Goal: Transaction & Acquisition: Purchase product/service

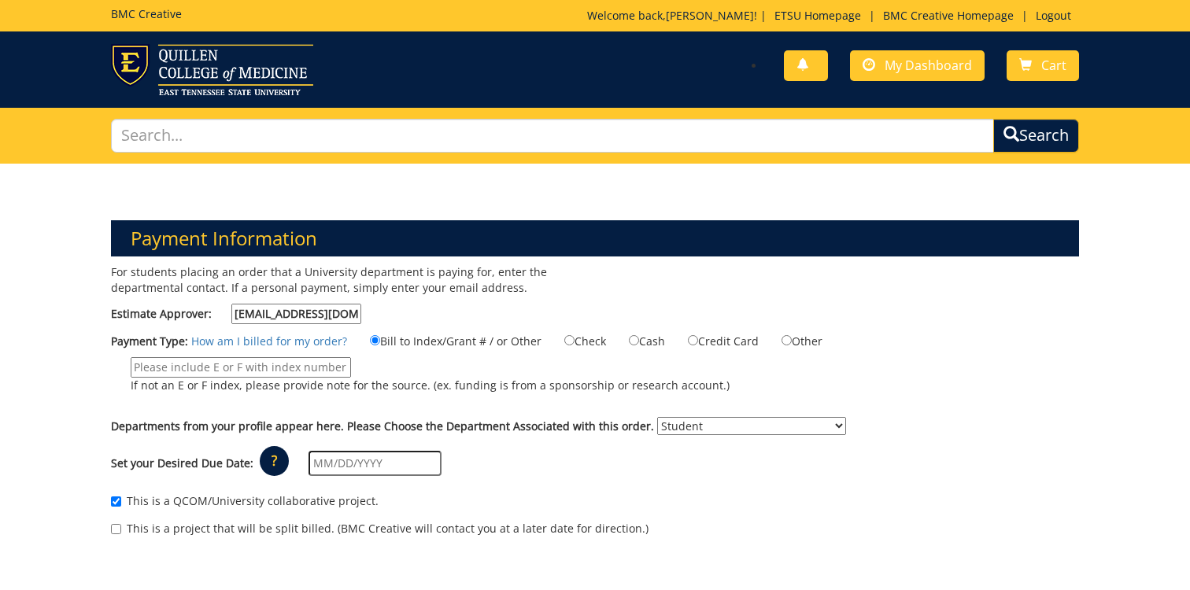
select select "206"
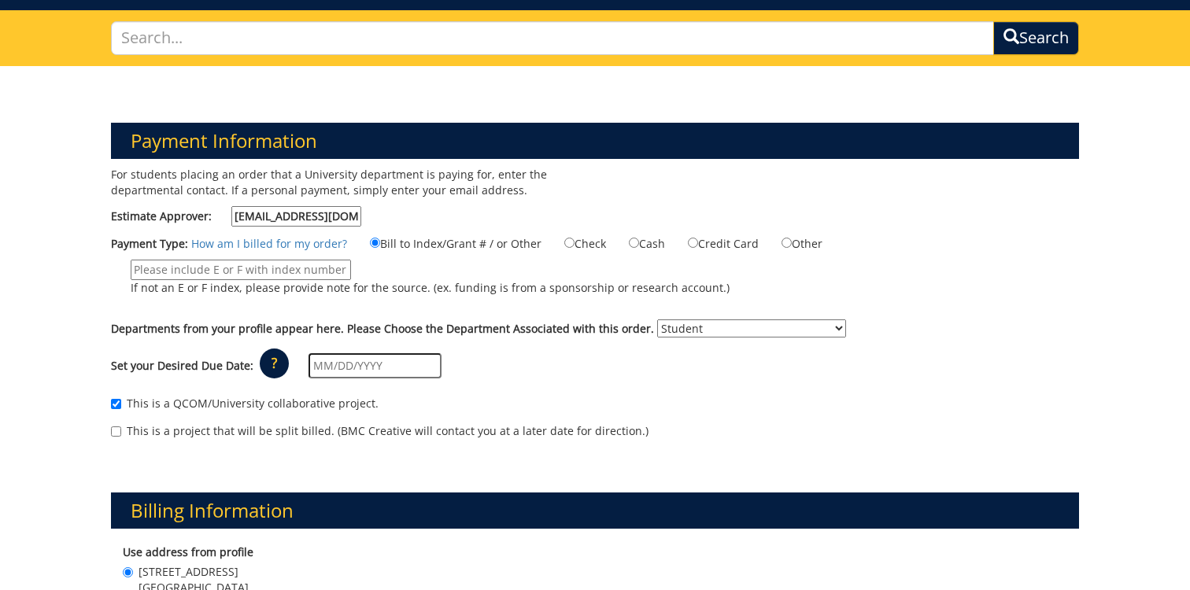
click at [275, 275] on input "If not an E or F index, please provide note for the source. (ex. funding is fro…" at bounding box center [241, 270] width 220 height 20
paste input "E31570"
type input "E31570"
click at [356, 299] on label "E31570 If not an E or F index, please provide note for the source. (ex. funding…" at bounding box center [420, 282] width 618 height 44
click at [351, 280] on input "E31570" at bounding box center [241, 270] width 220 height 20
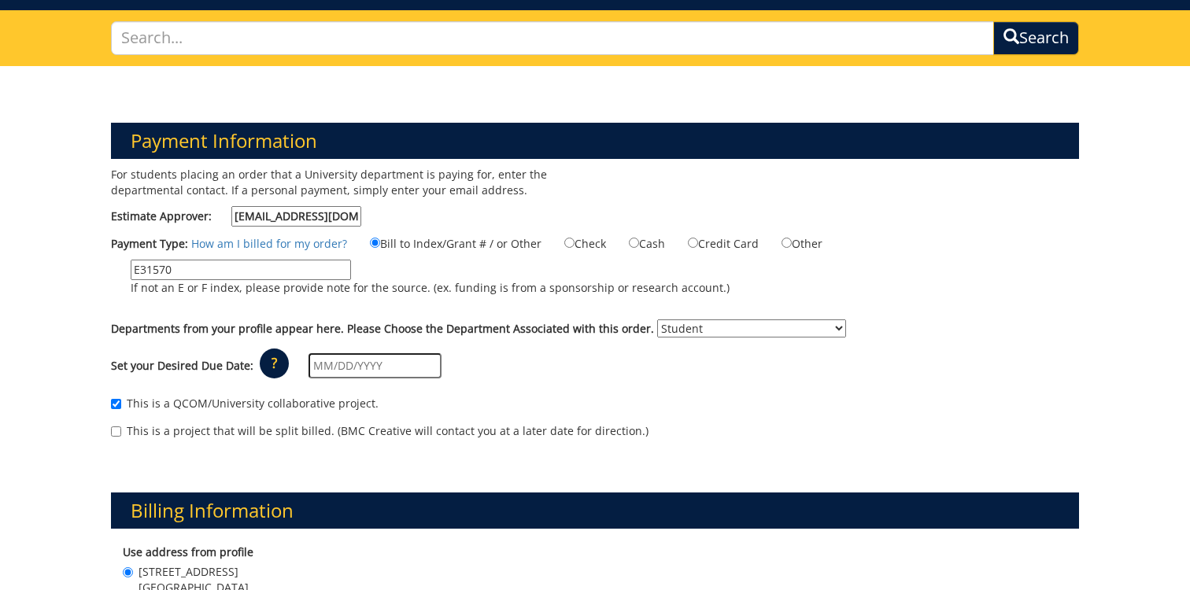
click at [745, 326] on select "No Department (Personal Order) Student" at bounding box center [751, 328] width 189 height 18
click at [657, 319] on select "No Department (Personal Order) Student" at bounding box center [751, 328] width 189 height 18
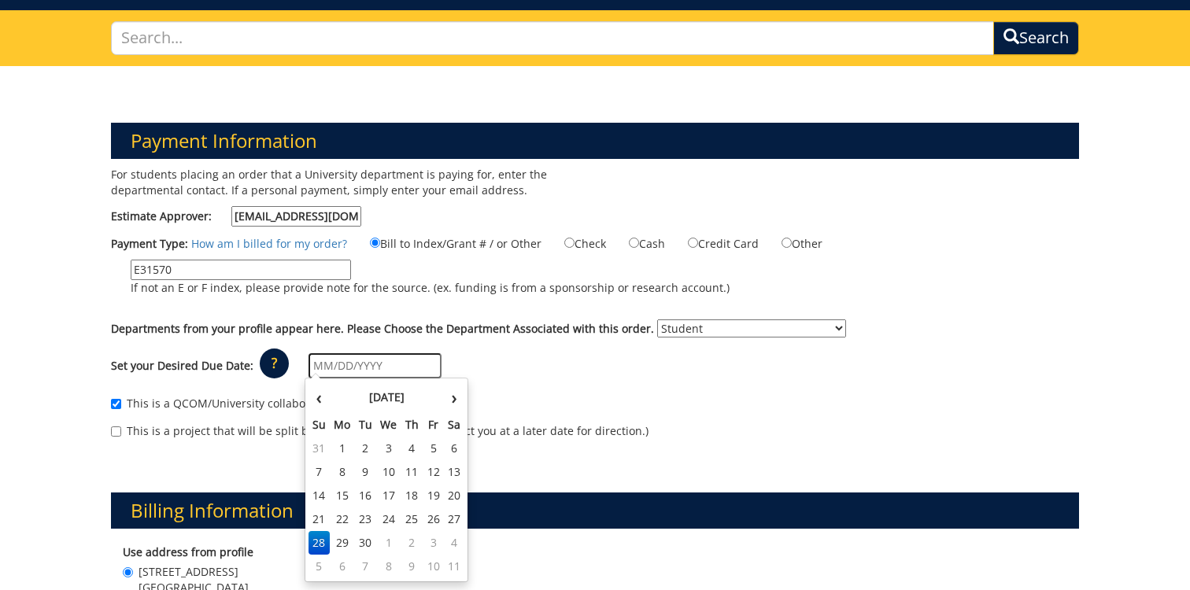
click at [410, 361] on input "text" at bounding box center [374, 365] width 133 height 25
click at [419, 544] on td "2" at bounding box center [412, 543] width 22 height 24
type input "10/02/2025"
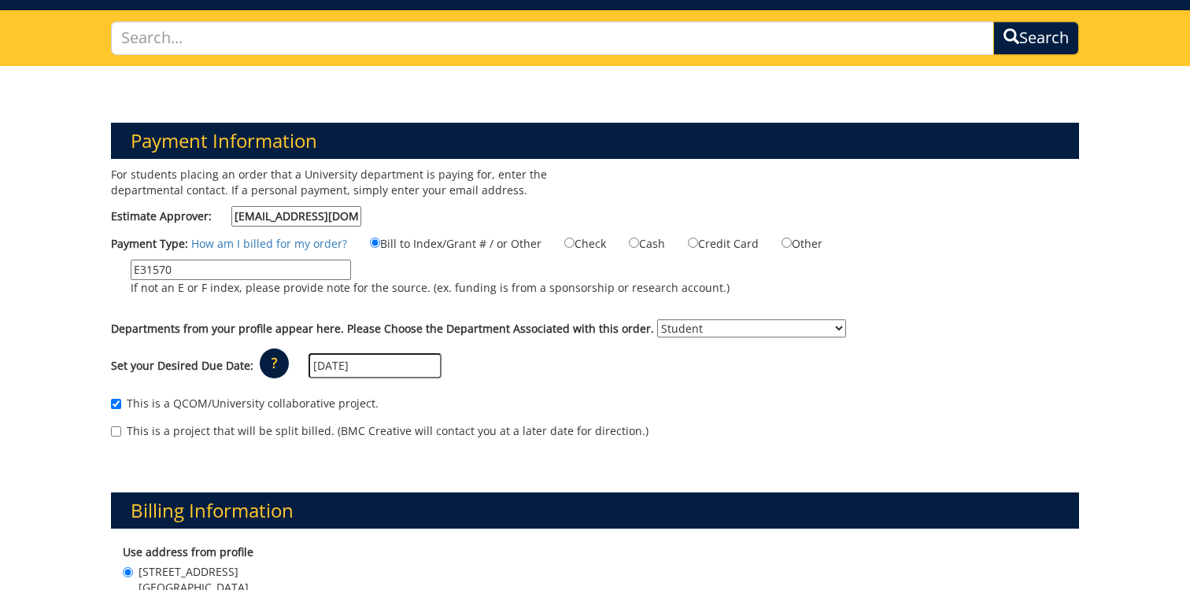
click at [275, 356] on p "?" at bounding box center [274, 364] width 29 height 30
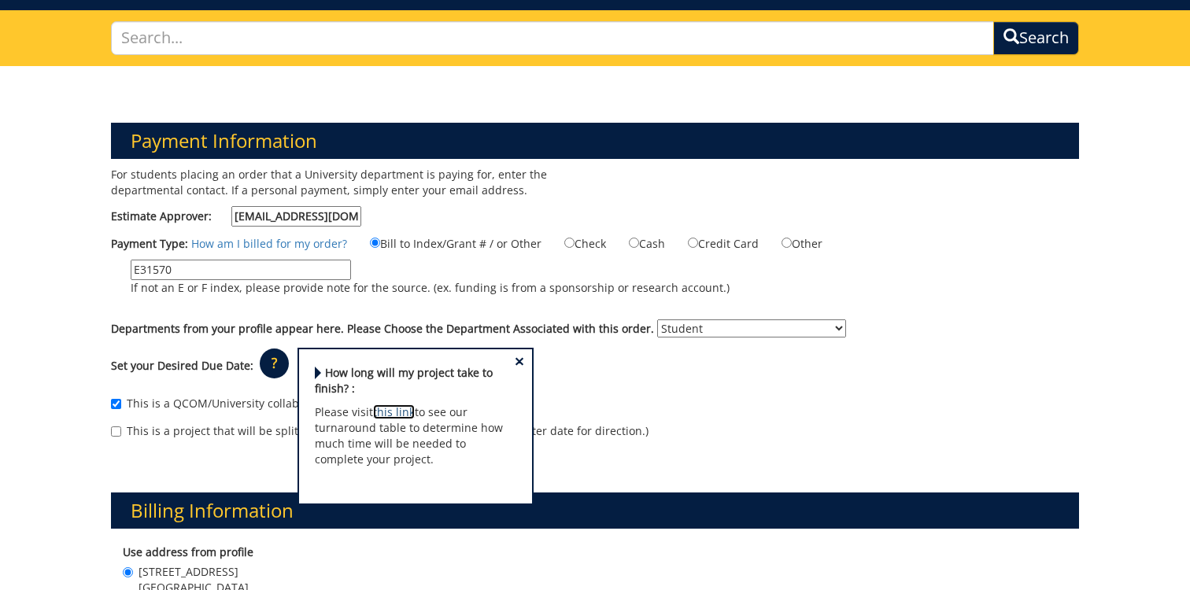
click at [383, 409] on link "this link" at bounding box center [394, 411] width 42 height 15
click at [234, 411] on div "This is a QCOM/University collaborative project." at bounding box center [595, 408] width 968 height 24
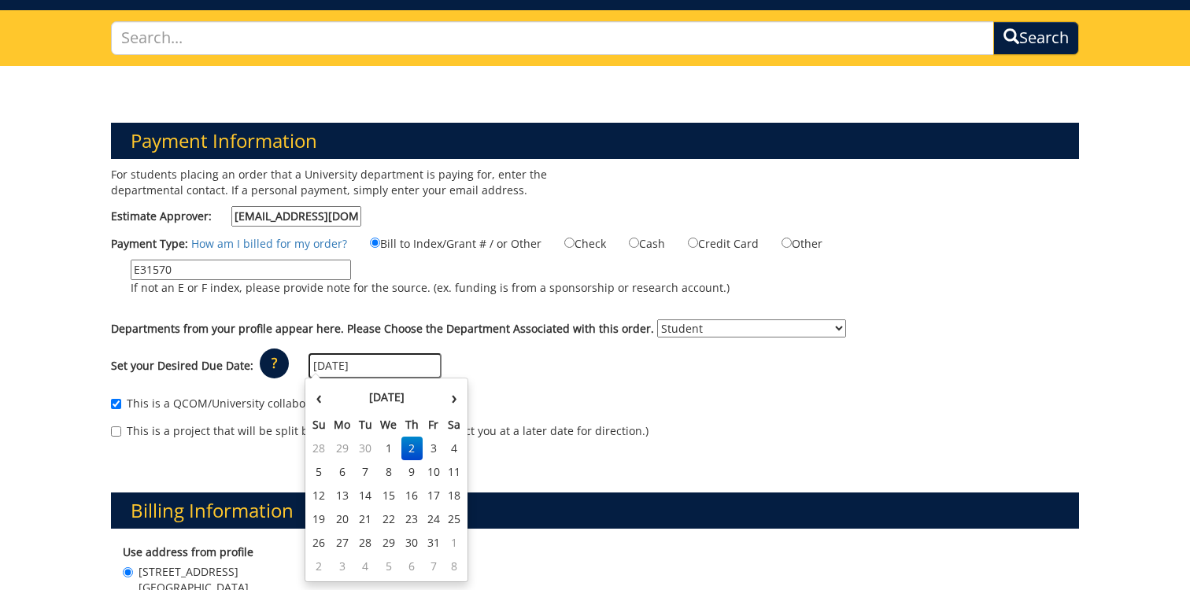
click at [345, 365] on input "10/02/2025" at bounding box center [374, 365] width 133 height 25
click at [577, 348] on div "Set your Desired Due Date: ? × How long will my project take to finish? : Pleas…" at bounding box center [594, 366] width 991 height 43
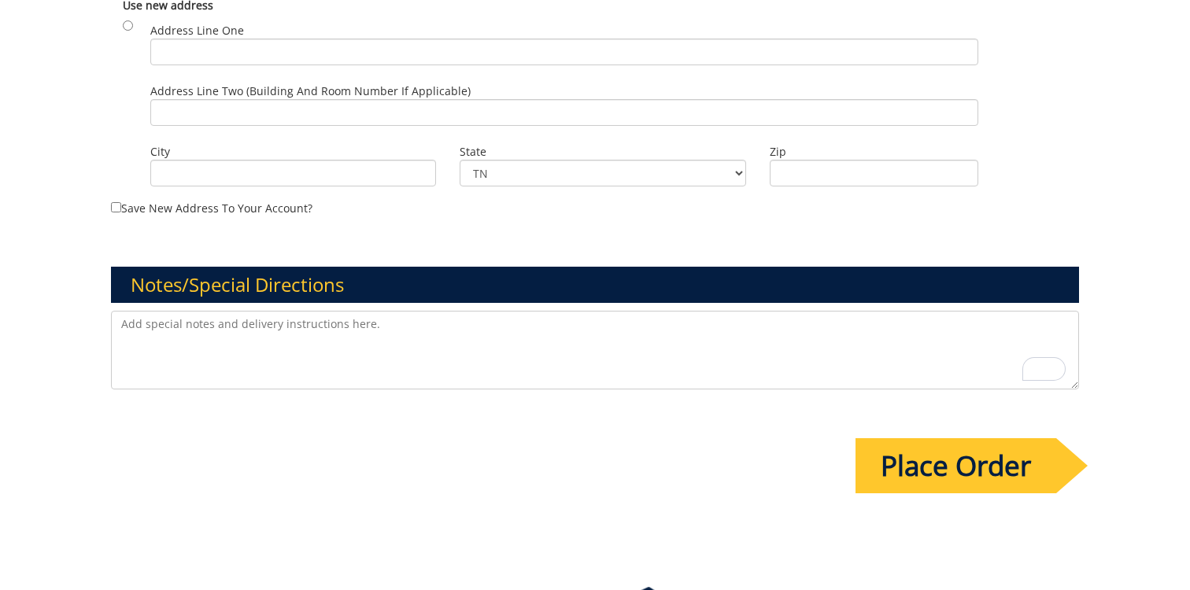
scroll to position [1099, 0]
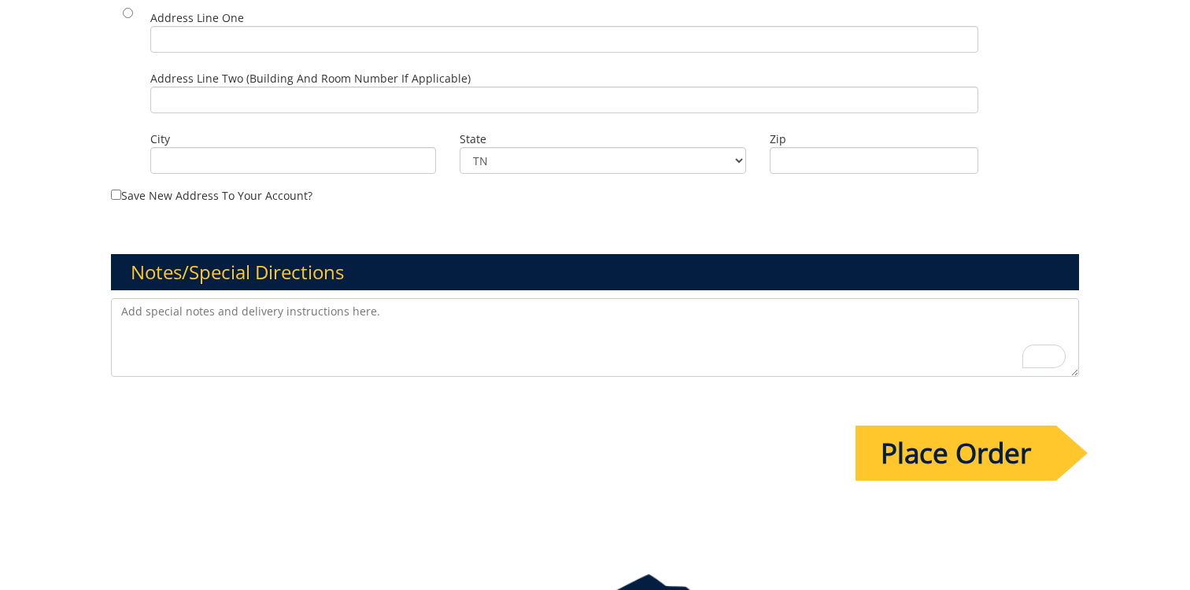
click at [962, 442] on input "Place Order" at bounding box center [955, 453] width 201 height 55
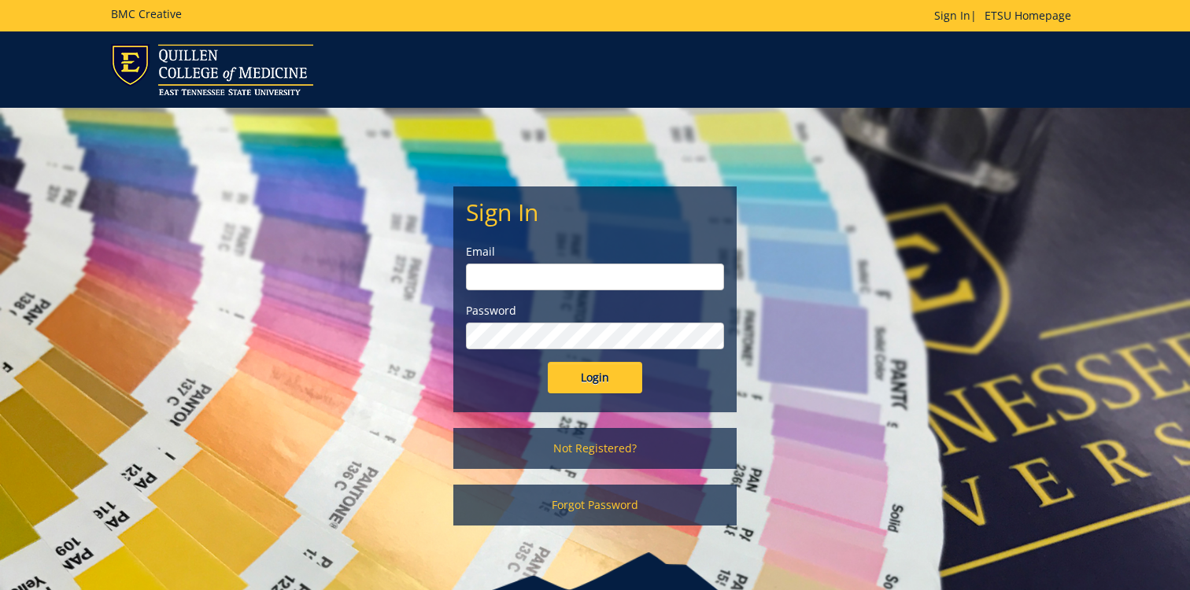
click at [627, 290] on input "email" at bounding box center [595, 277] width 258 height 27
type input "[EMAIL_ADDRESS][DOMAIN_NAME]"
click at [548, 362] on input "Login" at bounding box center [595, 377] width 94 height 31
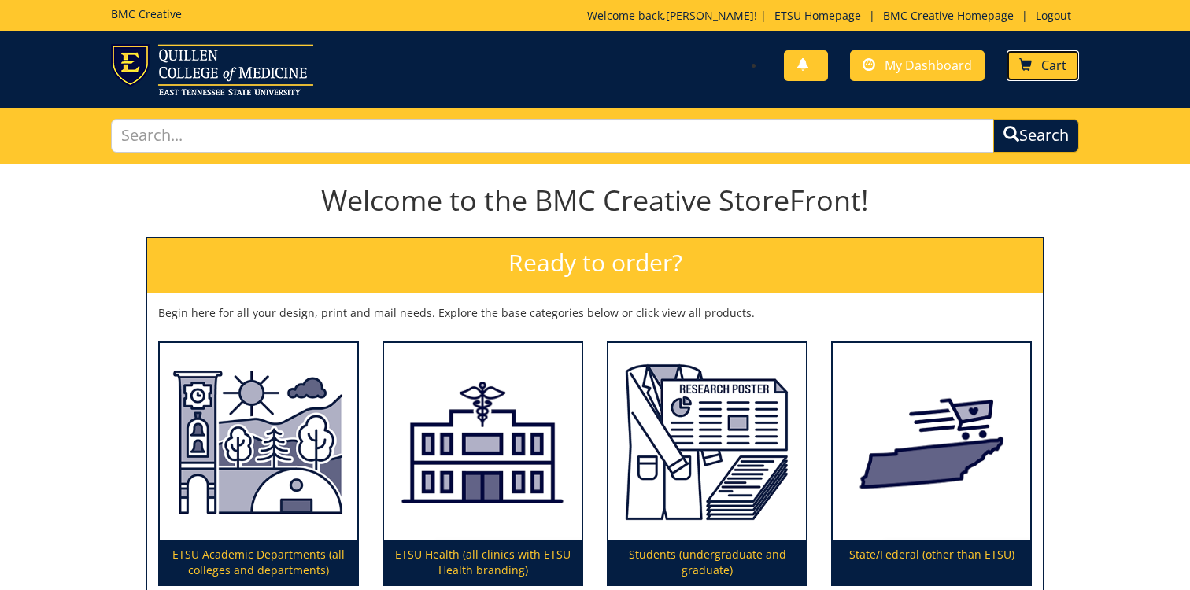
click at [1035, 65] on link "Cart" at bounding box center [1042, 65] width 72 height 31
click at [954, 67] on span "My Dashboard" at bounding box center [927, 65] width 87 height 17
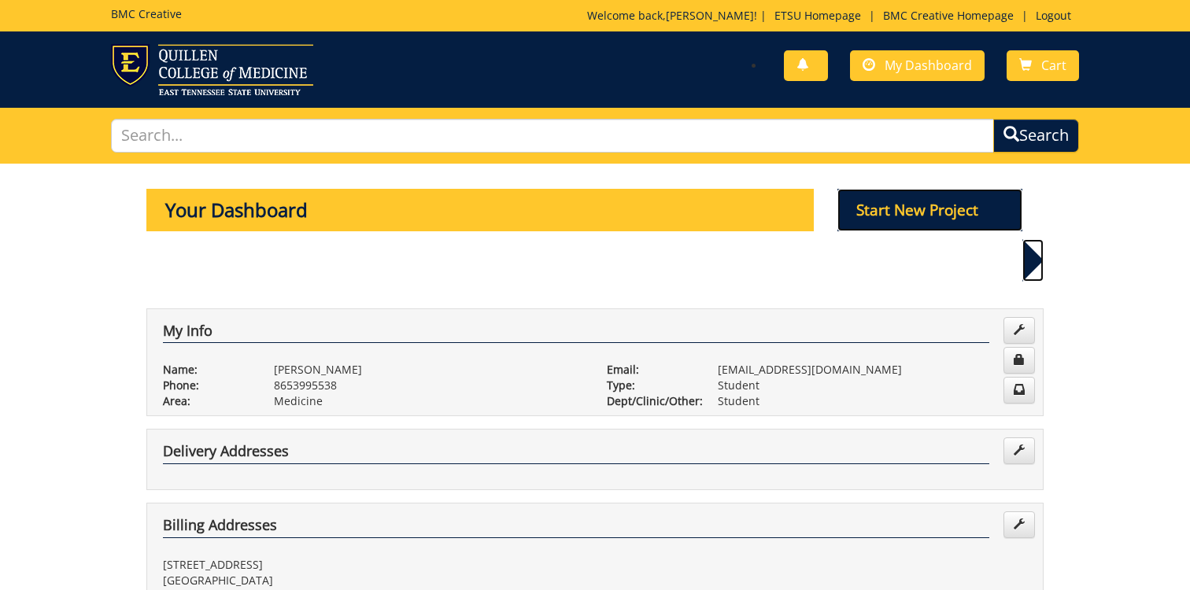
click at [917, 211] on p "Start New Project" at bounding box center [930, 210] width 186 height 42
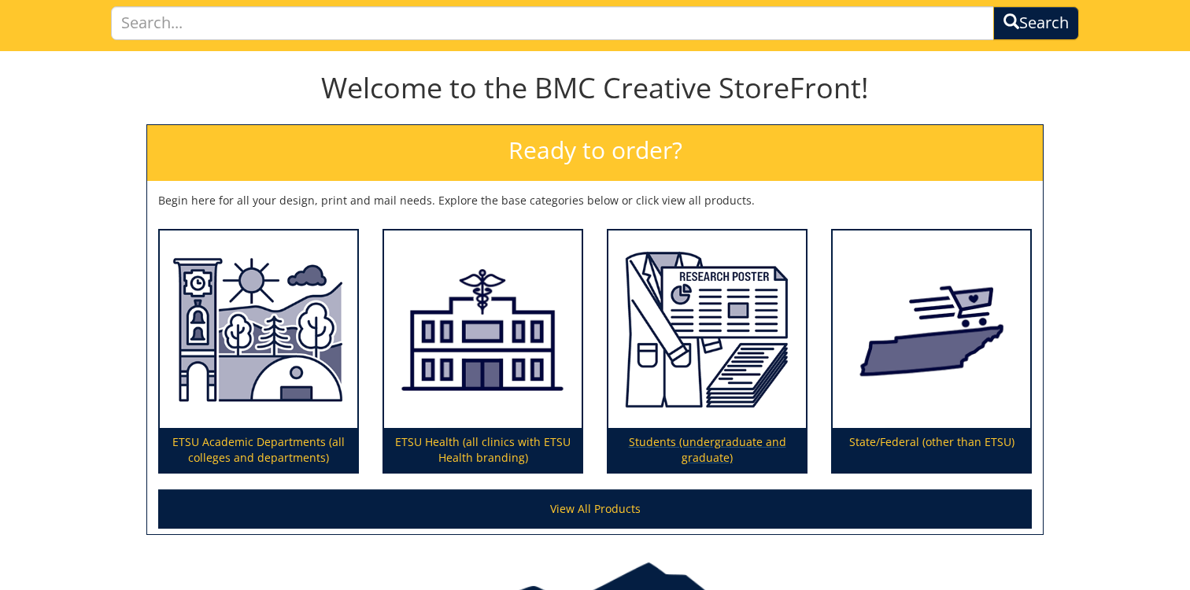
scroll to position [128, 0]
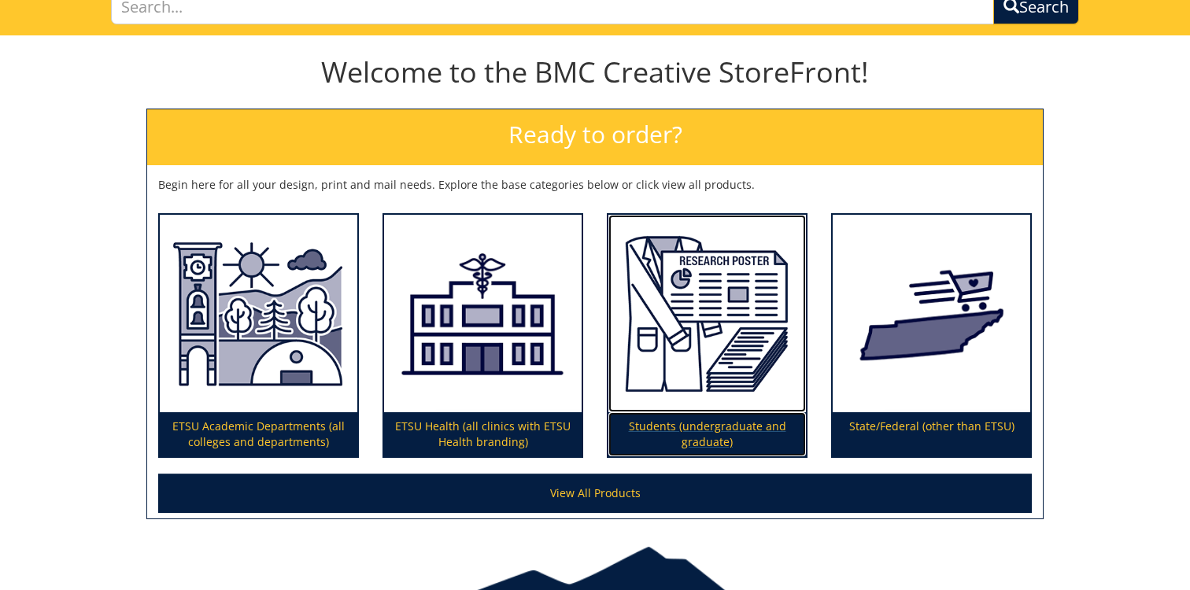
click at [693, 339] on img at bounding box center [706, 314] width 197 height 198
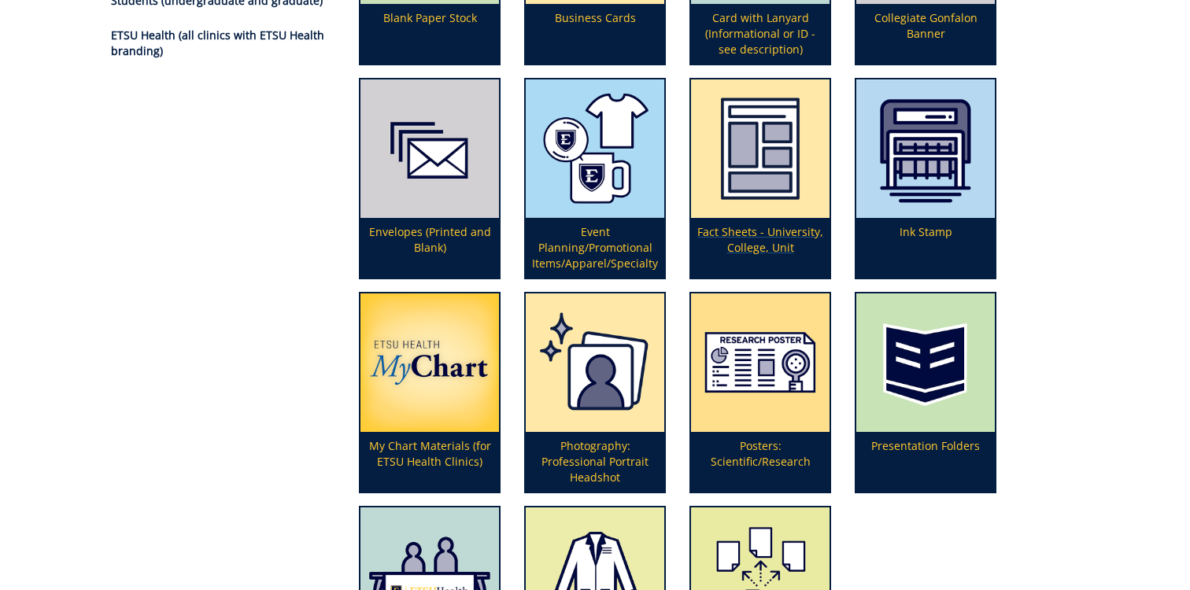
scroll to position [391, 0]
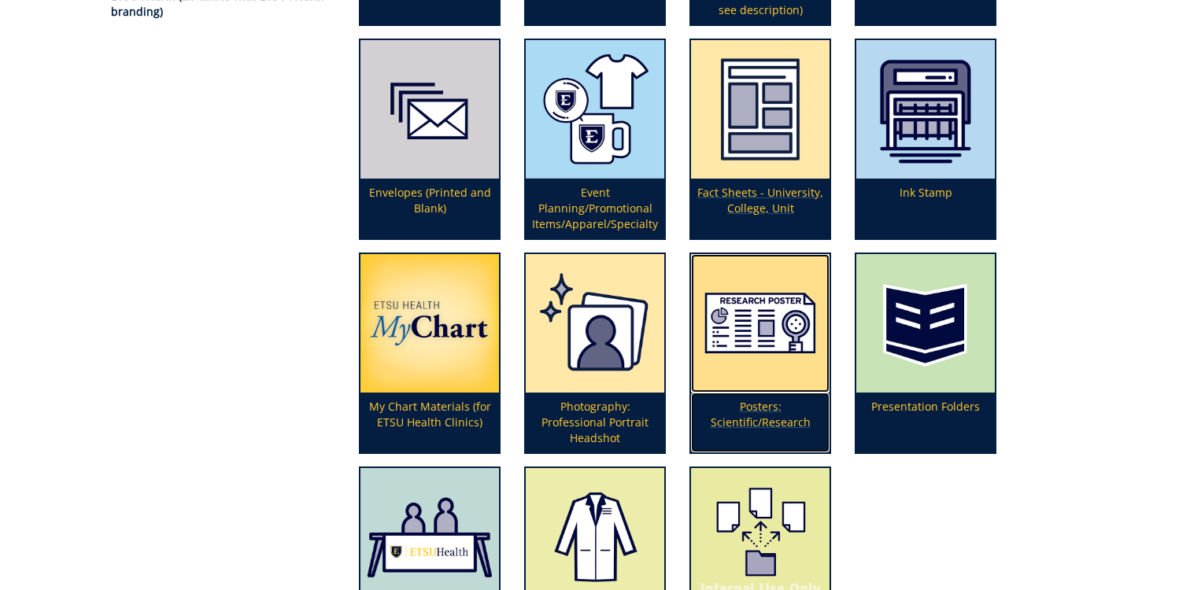
click at [803, 356] on img at bounding box center [760, 323] width 138 height 138
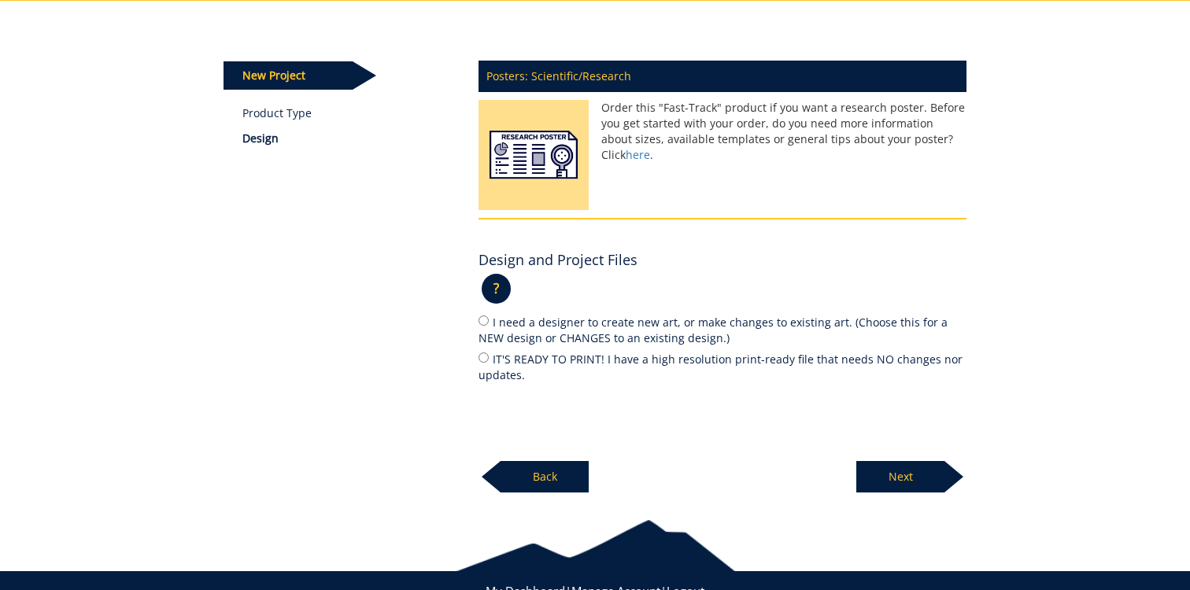
scroll to position [206, 0]
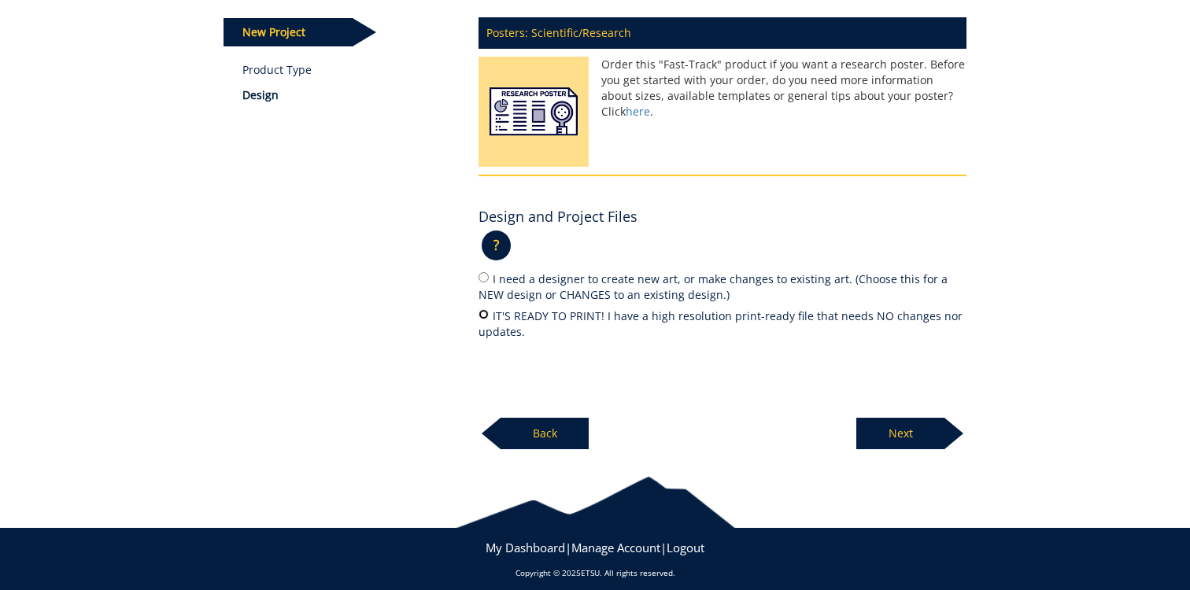
click at [482, 315] on input "IT'S READY TO PRINT! I have a high resolution print-ready file that needs NO ch…" at bounding box center [483, 314] width 10 height 10
radio input "true"
click at [907, 430] on p "Next" at bounding box center [900, 433] width 88 height 31
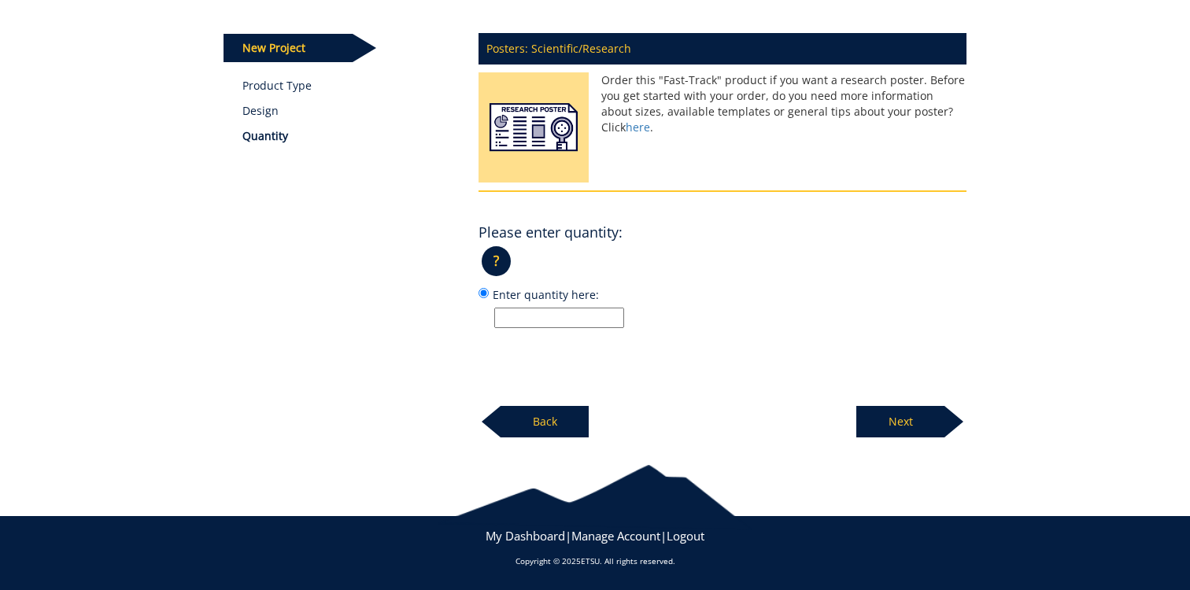
scroll to position [190, 0]
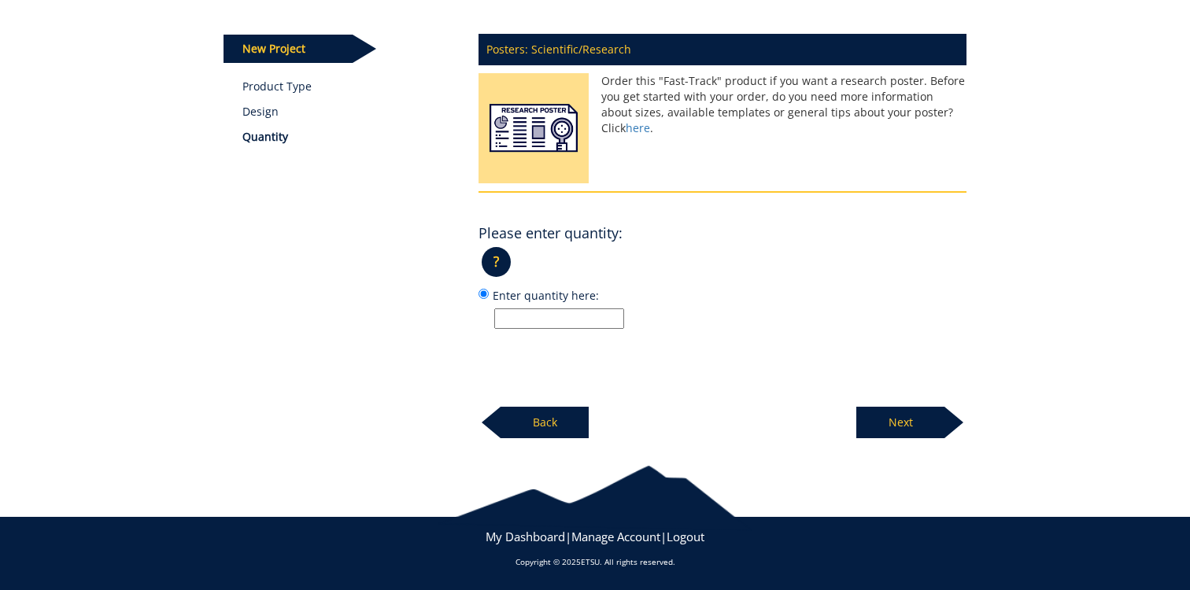
click at [577, 310] on input "Enter quantity here:" at bounding box center [559, 318] width 130 height 20
type input "1"
click at [918, 416] on p "Next" at bounding box center [900, 422] width 88 height 31
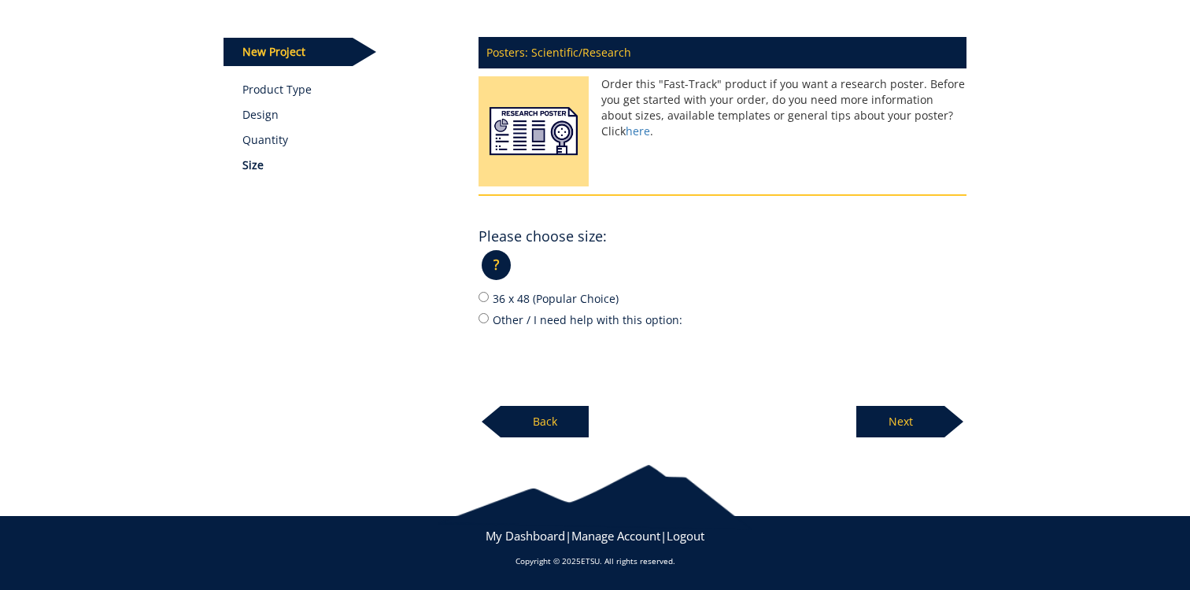
scroll to position [185, 0]
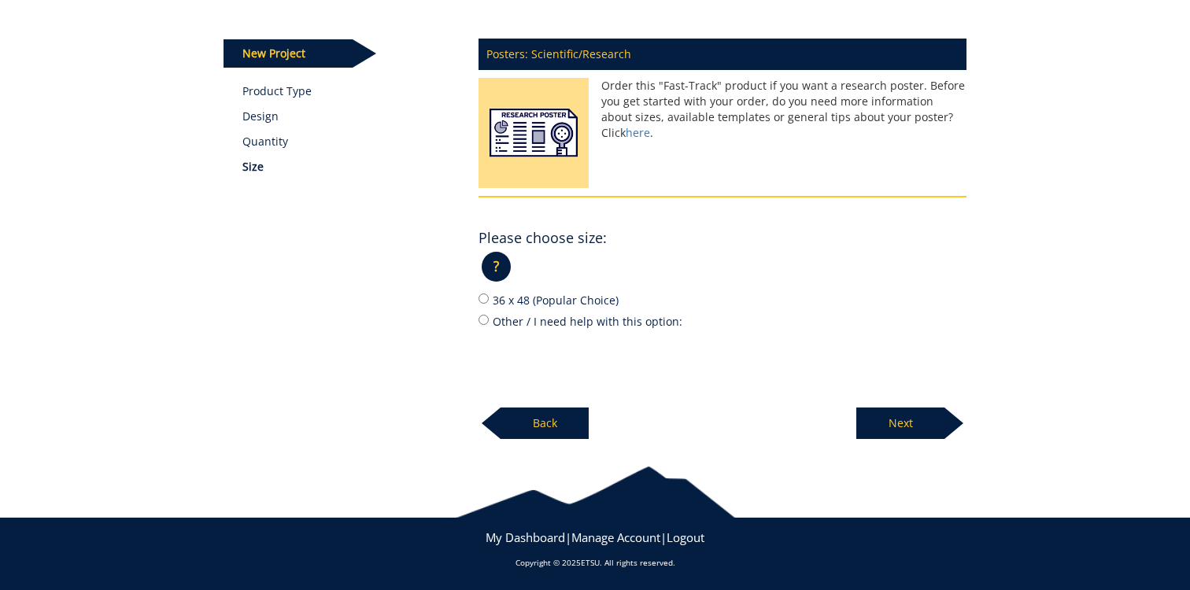
click at [506, 298] on label "36 x 48 (Popular Choice)" at bounding box center [722, 299] width 488 height 17
click at [489, 298] on input "36 x 48 (Popular Choice)" at bounding box center [483, 298] width 10 height 10
radio input "true"
click at [904, 426] on p "Next" at bounding box center [900, 423] width 88 height 31
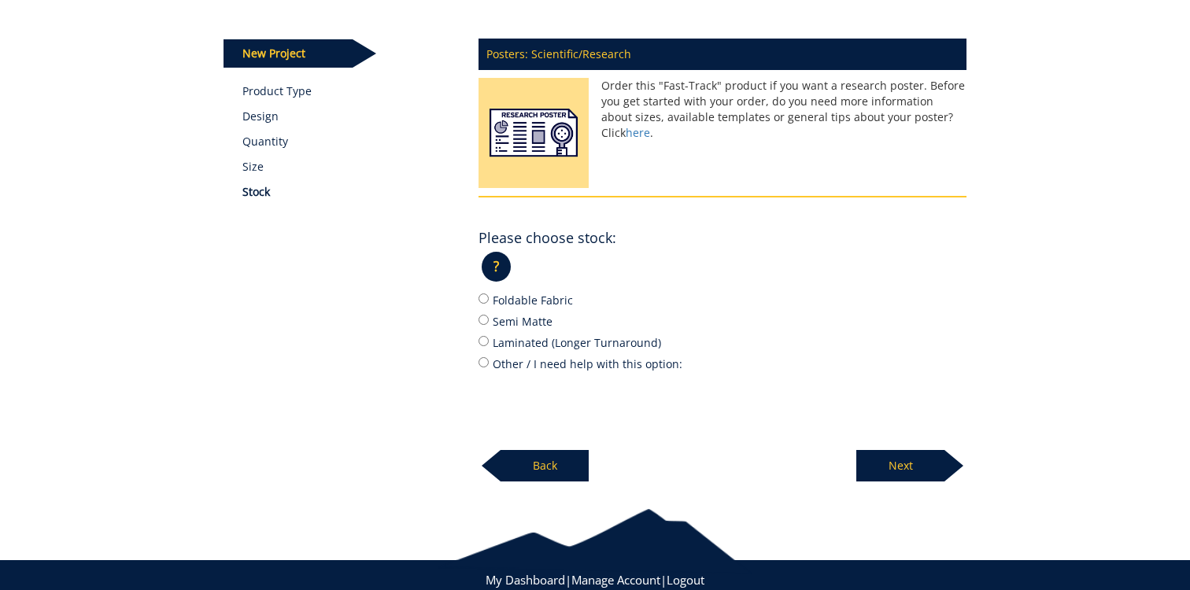
click at [518, 361] on label "Other / I need help with this option:" at bounding box center [722, 363] width 488 height 17
click at [489, 361] on input "Other / I need help with this option:" at bounding box center [483, 362] width 10 height 10
radio input "true"
click at [520, 361] on label "Other / I need help with this option:" at bounding box center [722, 363] width 488 height 17
click at [489, 361] on input "Other / I need help with this option:" at bounding box center [483, 362] width 10 height 10
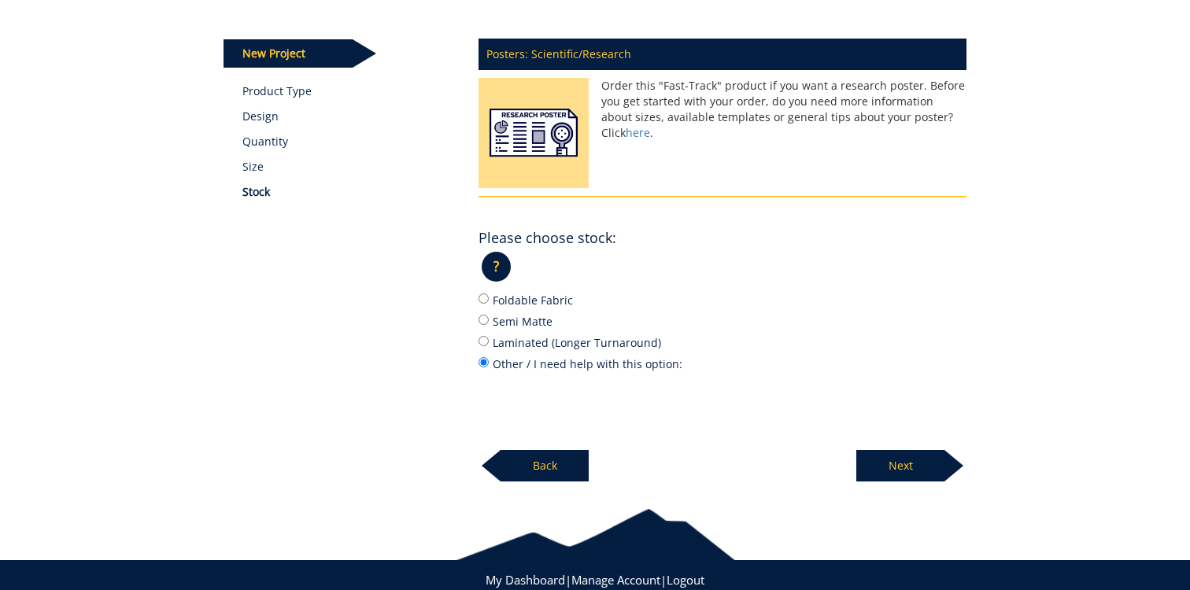
click at [520, 306] on label "Foldable Fabric" at bounding box center [722, 299] width 488 height 17
click at [489, 304] on input "Foldable Fabric" at bounding box center [483, 298] width 10 height 10
radio input "true"
click at [507, 319] on label "Semi Matte" at bounding box center [722, 320] width 488 height 17
click at [489, 319] on input "Semi Matte" at bounding box center [483, 320] width 10 height 10
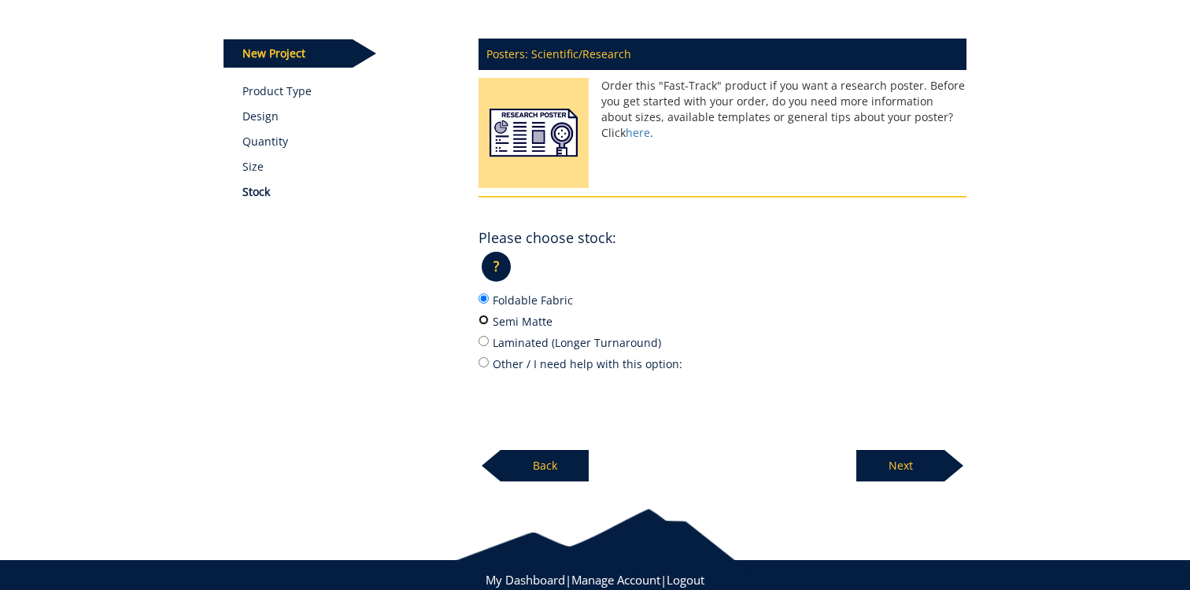
radio input "true"
click at [544, 300] on label "Foldable Fabric" at bounding box center [722, 299] width 488 height 17
click at [489, 300] on input "Foldable Fabric" at bounding box center [483, 298] width 10 height 10
radio input "true"
click at [913, 467] on p "Next" at bounding box center [900, 465] width 88 height 31
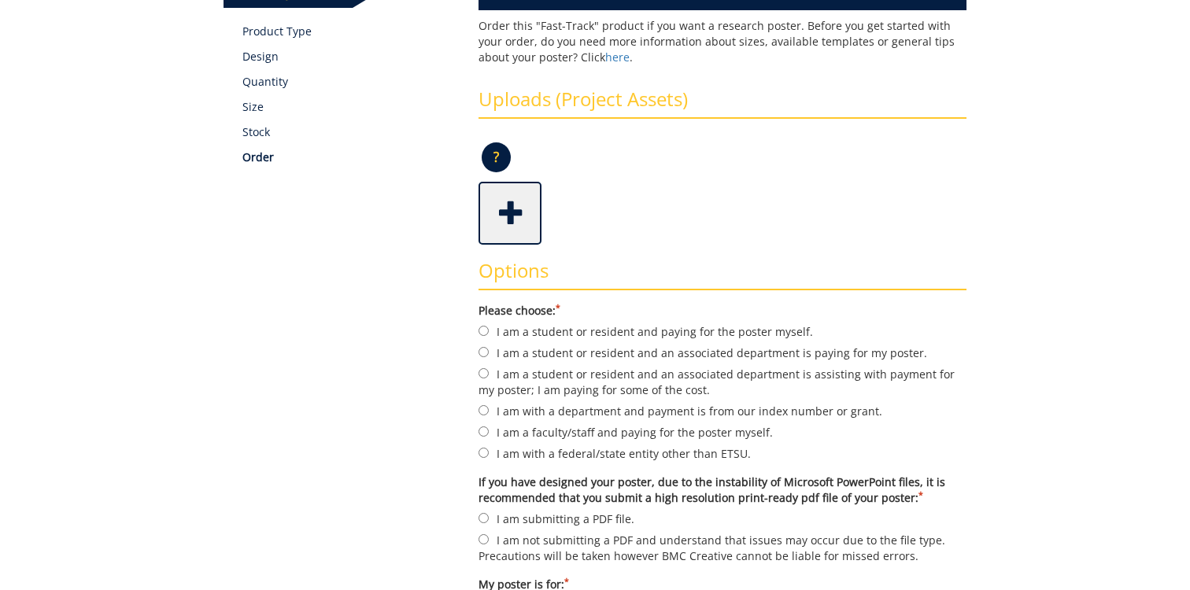
scroll to position [296, 0]
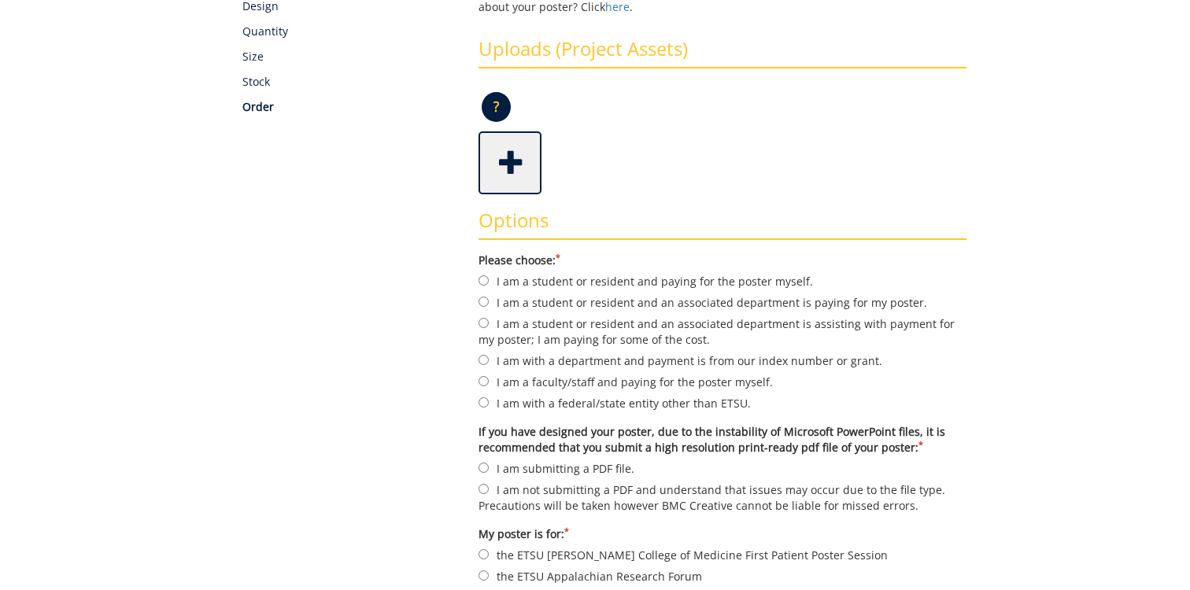
click at [507, 164] on span at bounding box center [511, 161] width 63 height 55
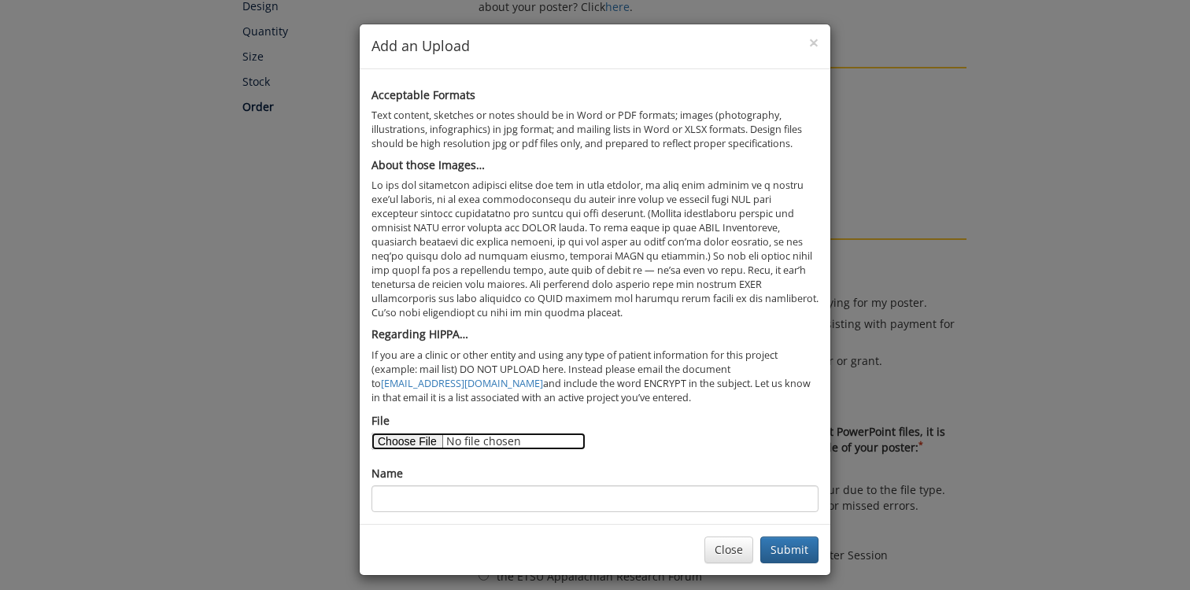
click at [430, 435] on input "File" at bounding box center [478, 441] width 214 height 17
type input "C:\fakepath\[PERSON_NAME] Research Poster Template.pdf"
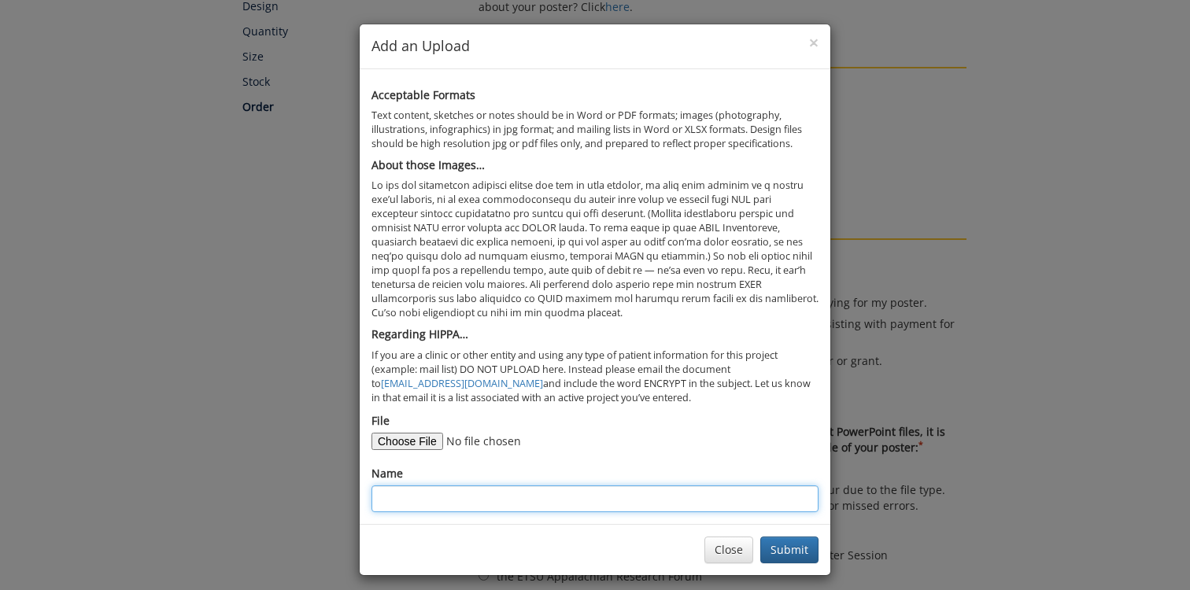
click at [600, 490] on input "Name" at bounding box center [594, 498] width 447 height 27
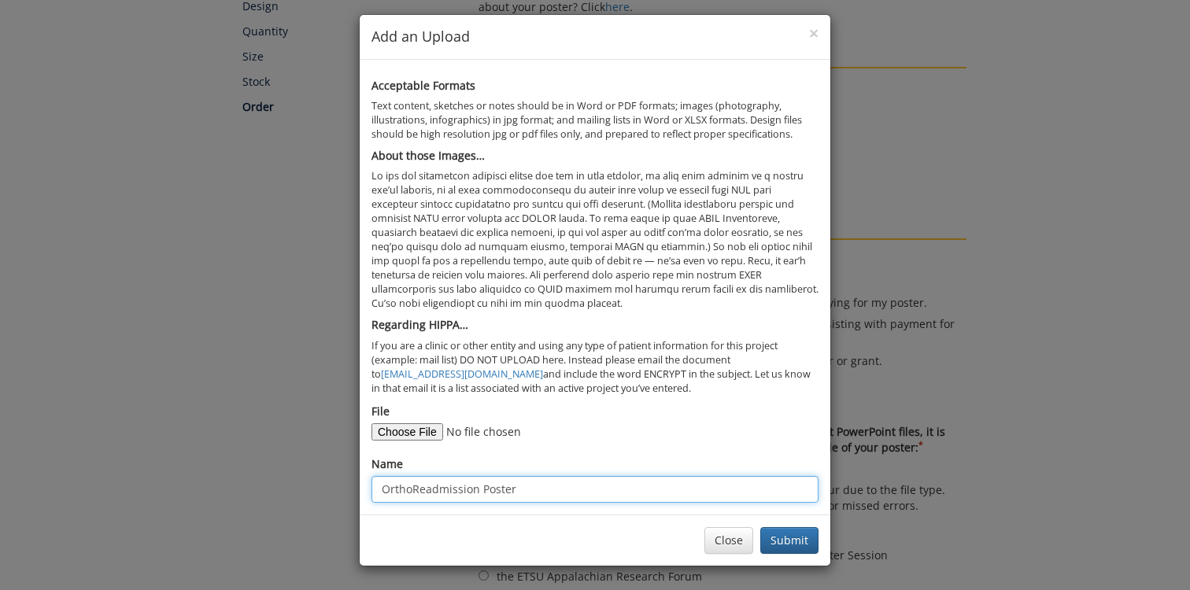
type input "OrthoReadmission Poster"
click at [780, 556] on div "Close Submit" at bounding box center [595, 540] width 470 height 51
click at [780, 540] on button "Submit" at bounding box center [789, 540] width 58 height 27
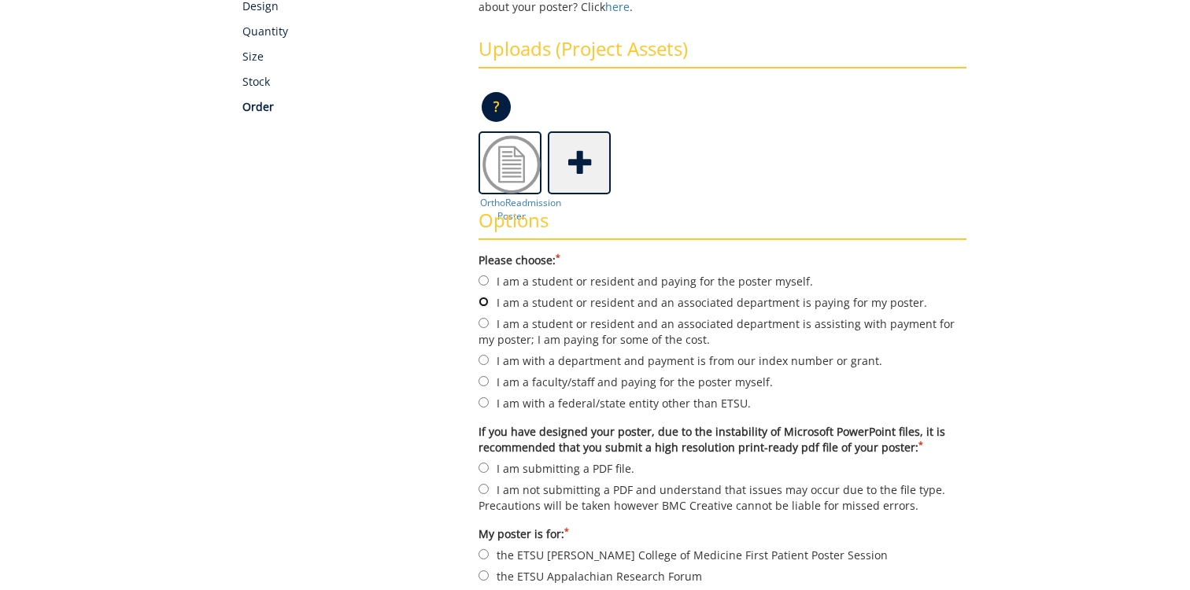
click at [484, 297] on input "I am a student or resident and an associated department is paying for my poster." at bounding box center [483, 302] width 10 height 10
radio input "true"
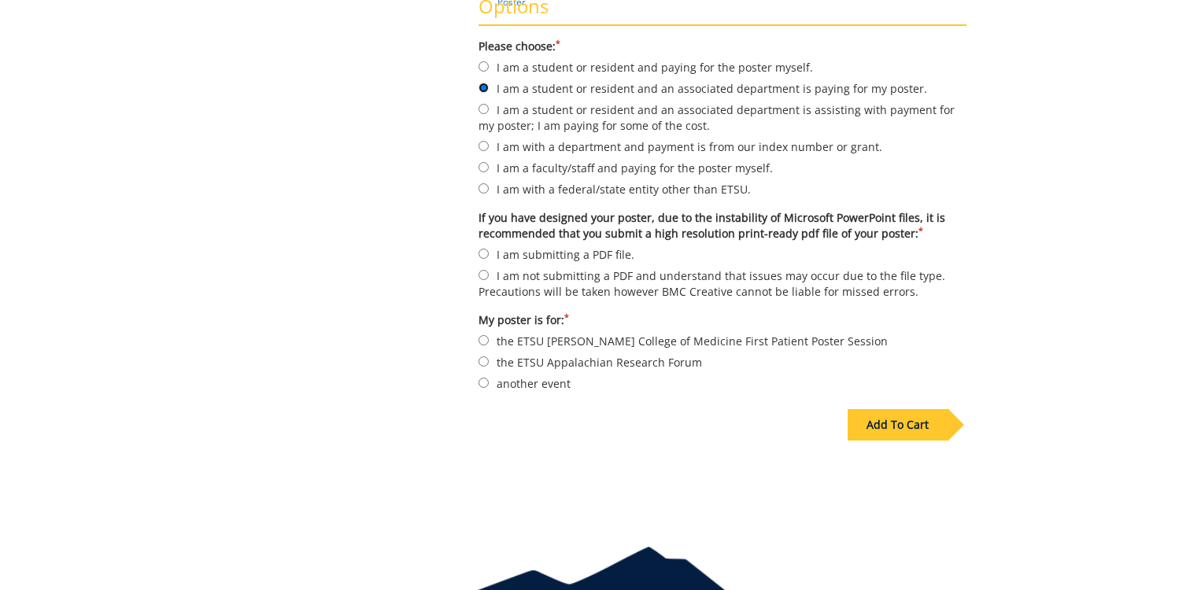
scroll to position [587, 0]
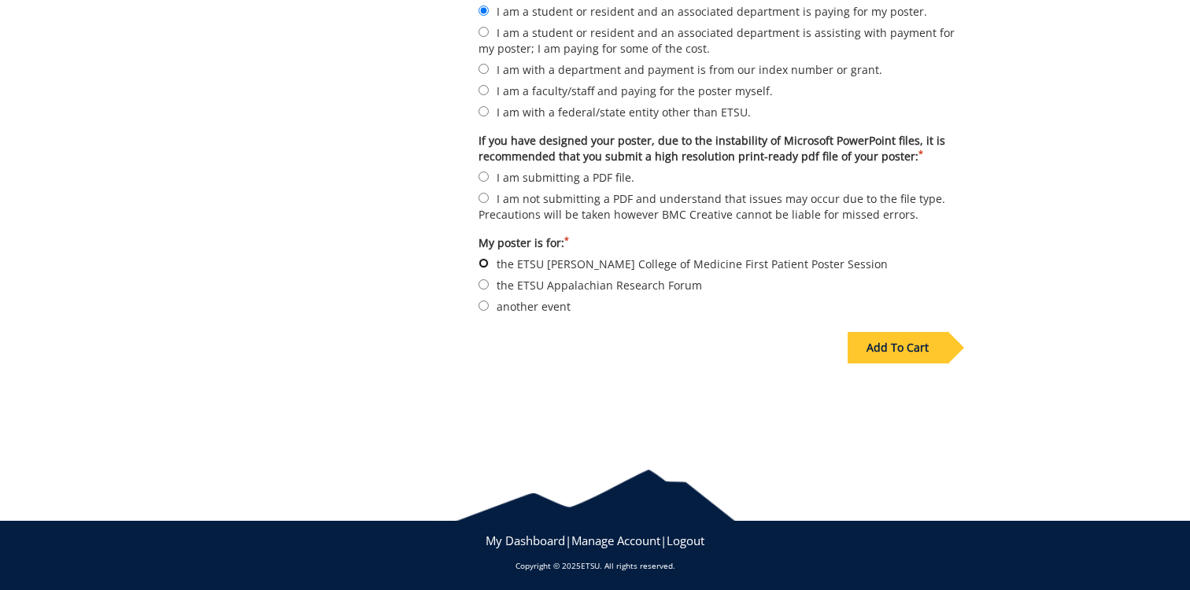
click at [482, 261] on input "the ETSU Quillen College of Medicine First Patient Poster Session" at bounding box center [483, 263] width 10 height 10
radio input "true"
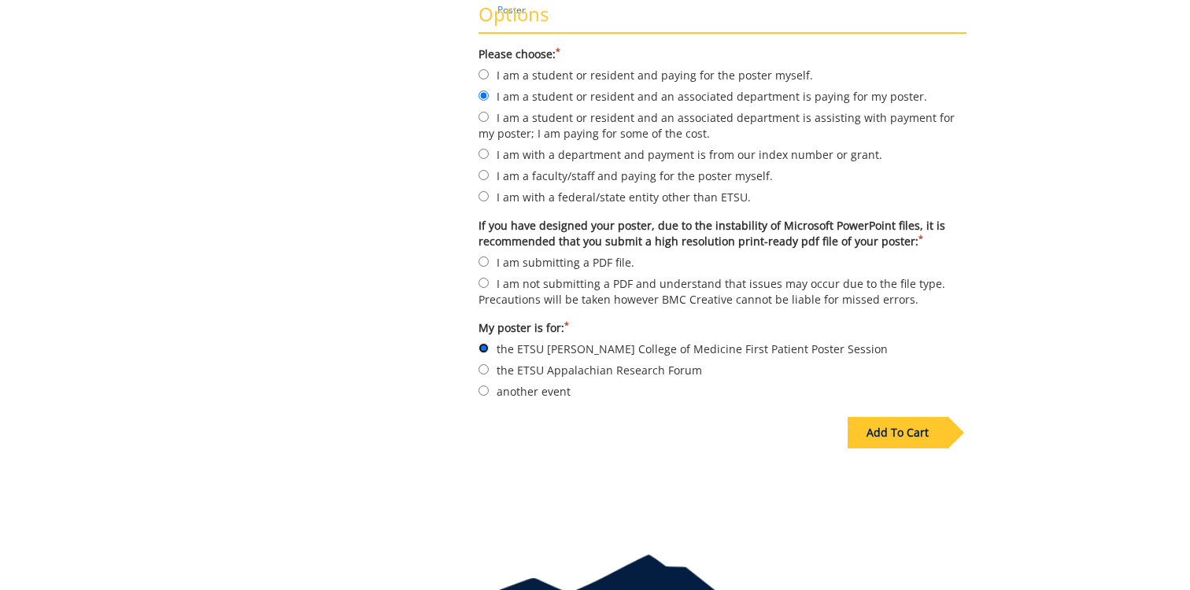
scroll to position [493, 0]
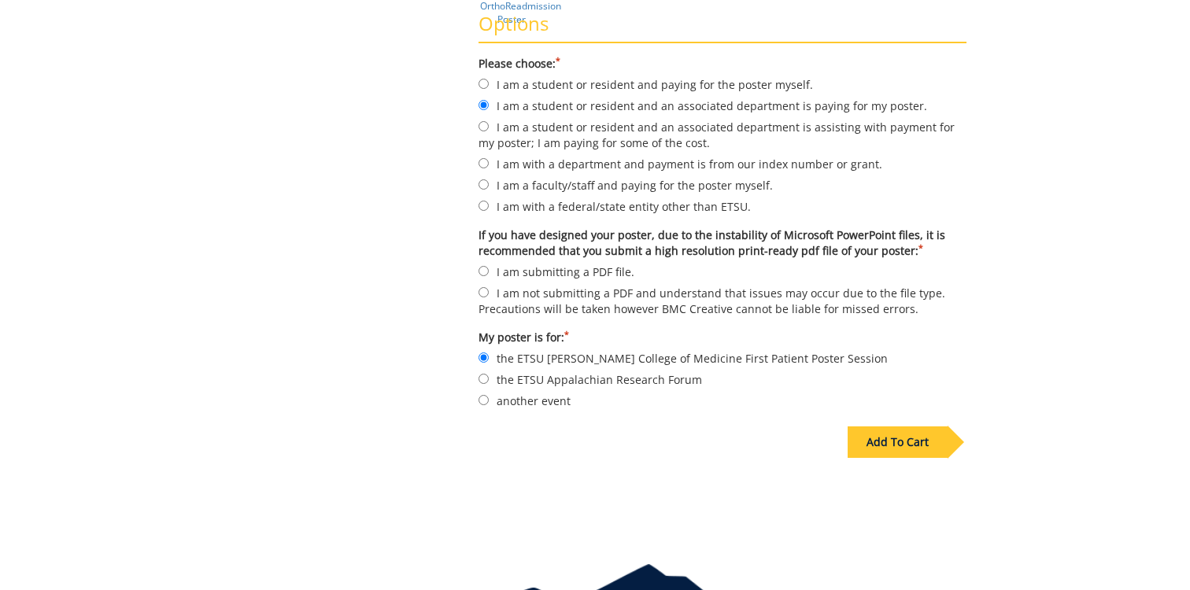
click at [601, 267] on label "I am submitting a PDF file." at bounding box center [722, 271] width 488 height 17
click at [489, 267] on input "I am submitting a PDF file." at bounding box center [483, 271] width 10 height 10
radio input "true"
click at [904, 449] on div "Add To Cart" at bounding box center [897, 441] width 100 height 31
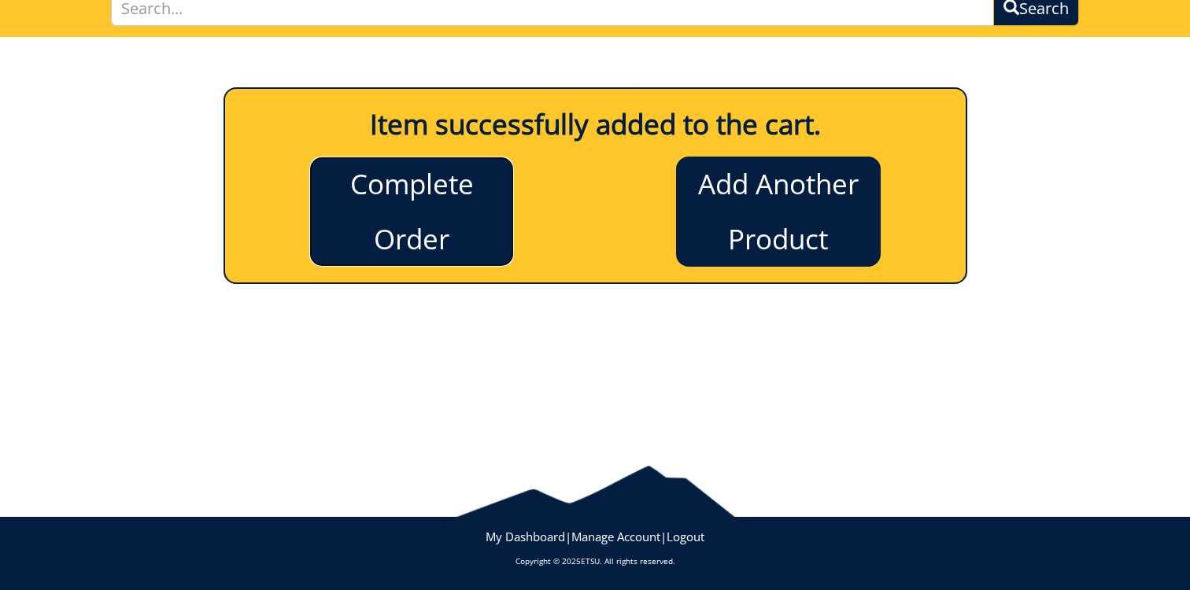
click at [430, 233] on link "Complete Order" at bounding box center [411, 212] width 205 height 110
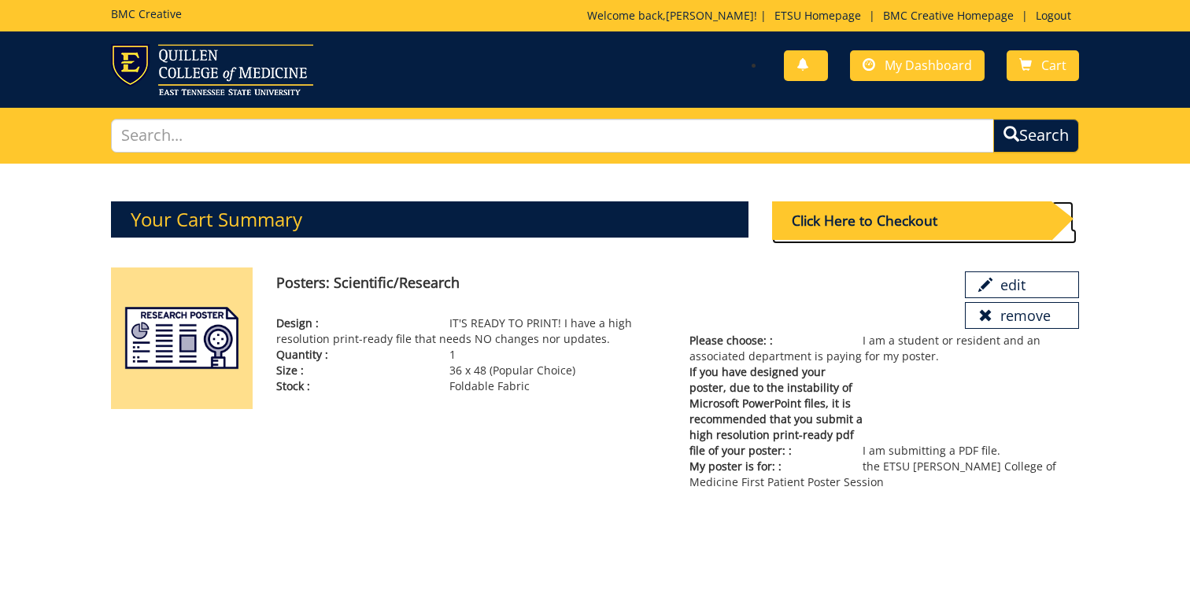
click at [865, 226] on div "Click Here to Checkout" at bounding box center [911, 220] width 279 height 39
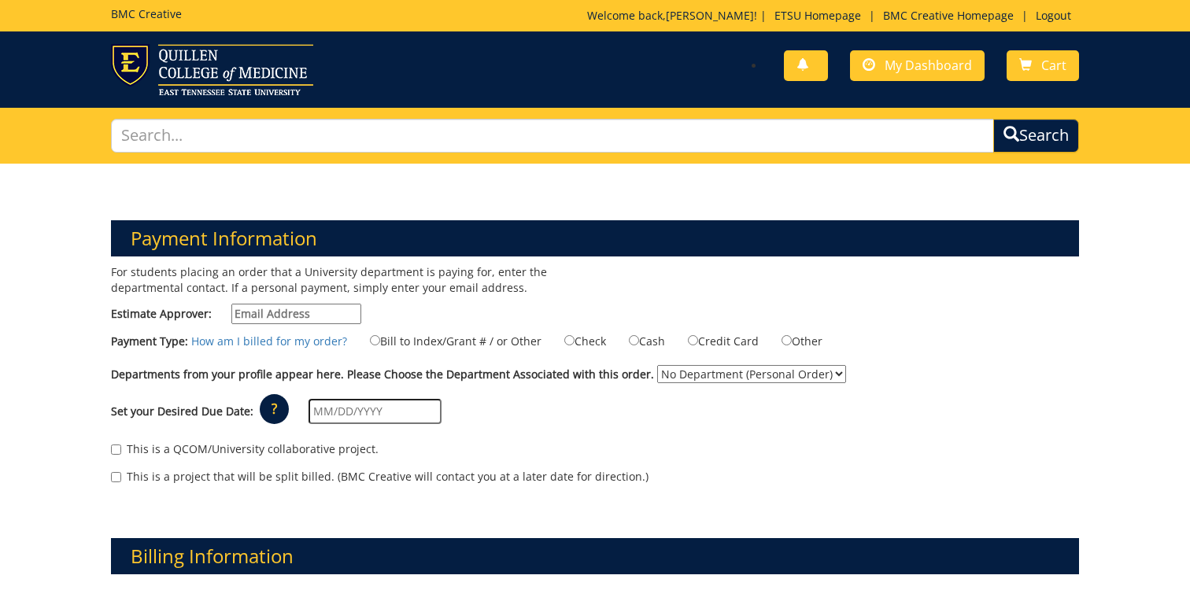
click at [257, 315] on input "Estimate Approver:" at bounding box center [296, 314] width 130 height 20
type input "w"
click at [302, 323] on input "loumster" at bounding box center [296, 314] width 130 height 20
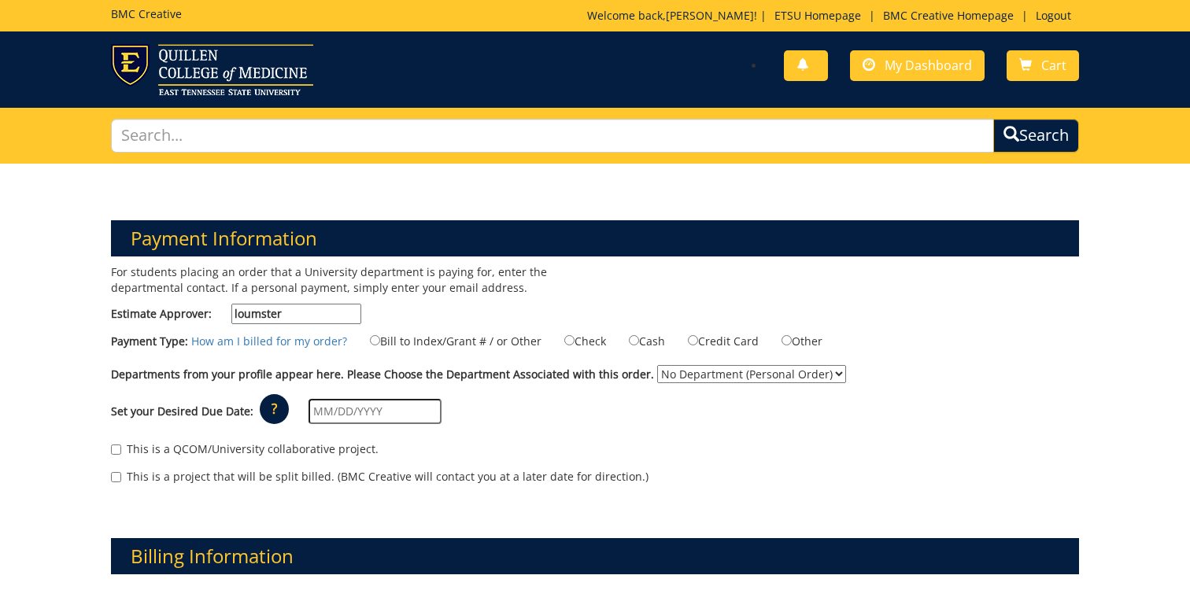
paste input "Short, Candace L. <SHORTCL@mail.etsu.edu>"
drag, startPoint x: 334, startPoint y: 317, endPoint x: 190, endPoint y: 308, distance: 145.0
click at [190, 308] on label "Estimate Approver: Short, Candace L. <SHORTCL@mail.etsu.edu" at bounding box center [236, 314] width 250 height 20
type input "SHORTCL@mail.etsu.edu"
click at [383, 411] on input "text" at bounding box center [374, 411] width 133 height 25
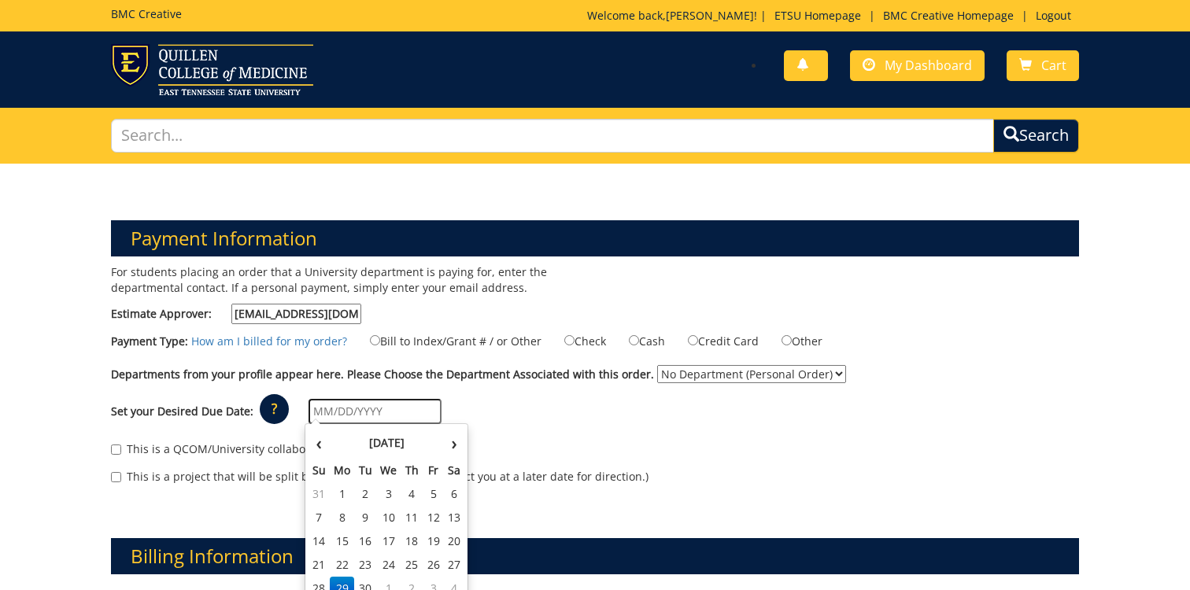
click at [730, 372] on select "No Department (Personal Order) Student" at bounding box center [751, 374] width 189 height 18
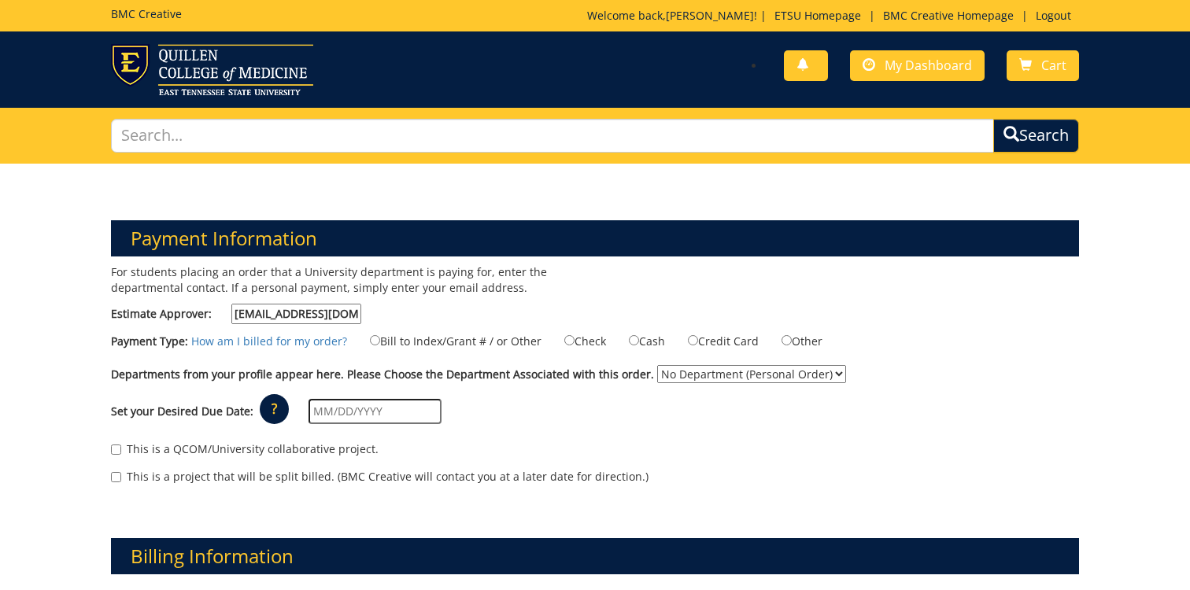
click at [657, 365] on select "No Department (Personal Order) Student" at bounding box center [751, 374] width 189 height 18
click at [445, 343] on label "Bill to Index/Grant # / or Other" at bounding box center [445, 340] width 191 height 17
click at [380, 343] on input "Bill to Index/Grant # / or Other" at bounding box center [375, 340] width 10 height 10
radio input "true"
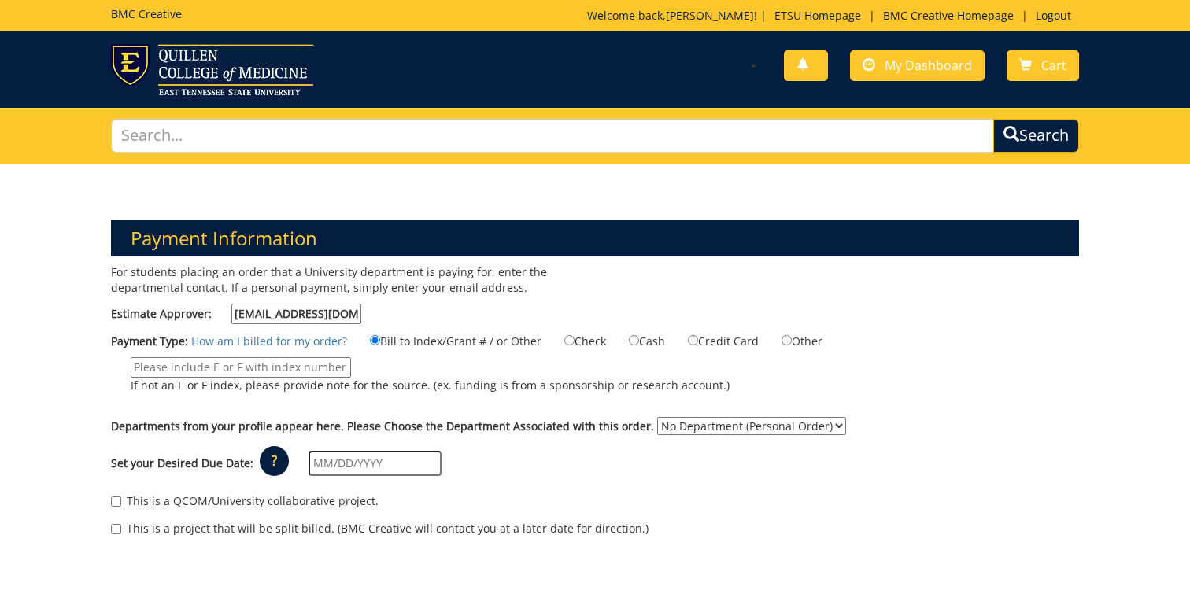
click at [289, 371] on input "If not an E or F index, please provide note for the source. (ex. funding is fro…" at bounding box center [241, 367] width 220 height 20
paste input "E31570"
type input "E31570"
click at [279, 403] on div "Payment Type: How am I billed for my order? Bill to Index/Grant # / or Other Ch…" at bounding box center [594, 370] width 991 height 77
click at [672, 423] on select "No Department (Personal Order) Student" at bounding box center [751, 426] width 189 height 18
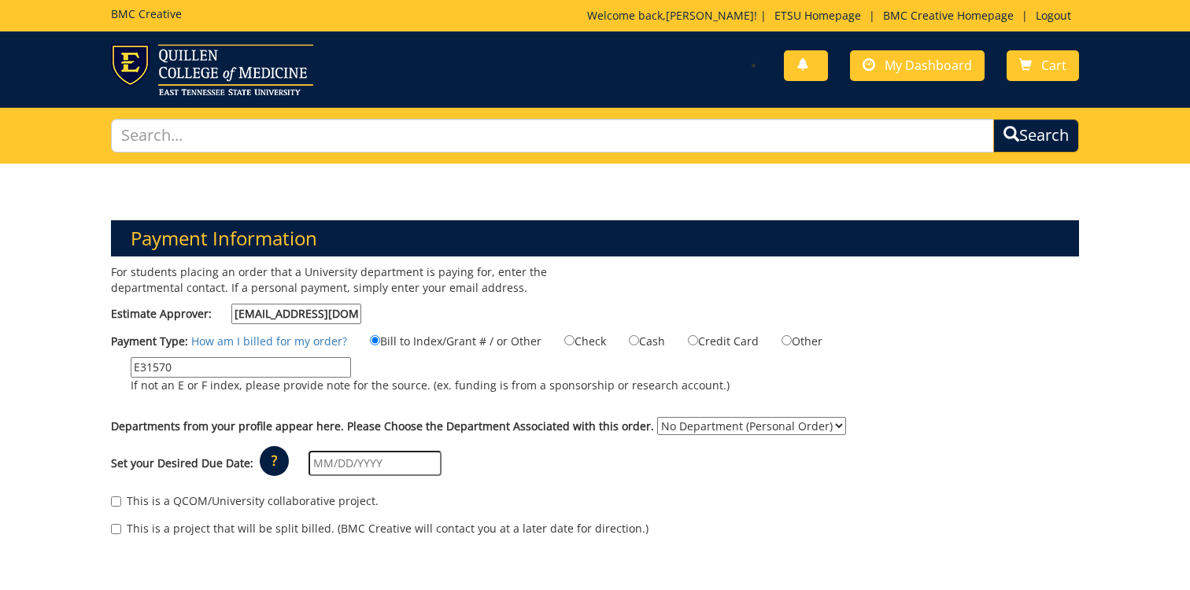
click at [657, 417] on select "No Department (Personal Order) Student" at bounding box center [751, 426] width 189 height 18
click at [540, 458] on div "Set your Desired Due Date: ? × How long will my project take to finish? : Pleas…" at bounding box center [594, 463] width 991 height 43
click at [522, 429] on label "Departments from your profile appear here. Please Choose the Department Associa…" at bounding box center [382, 427] width 543 height 16
click at [657, 429] on select "No Department (Personal Order) Student" at bounding box center [751, 426] width 189 height 18
click at [727, 432] on select "No Department (Personal Order) Student" at bounding box center [751, 426] width 189 height 18
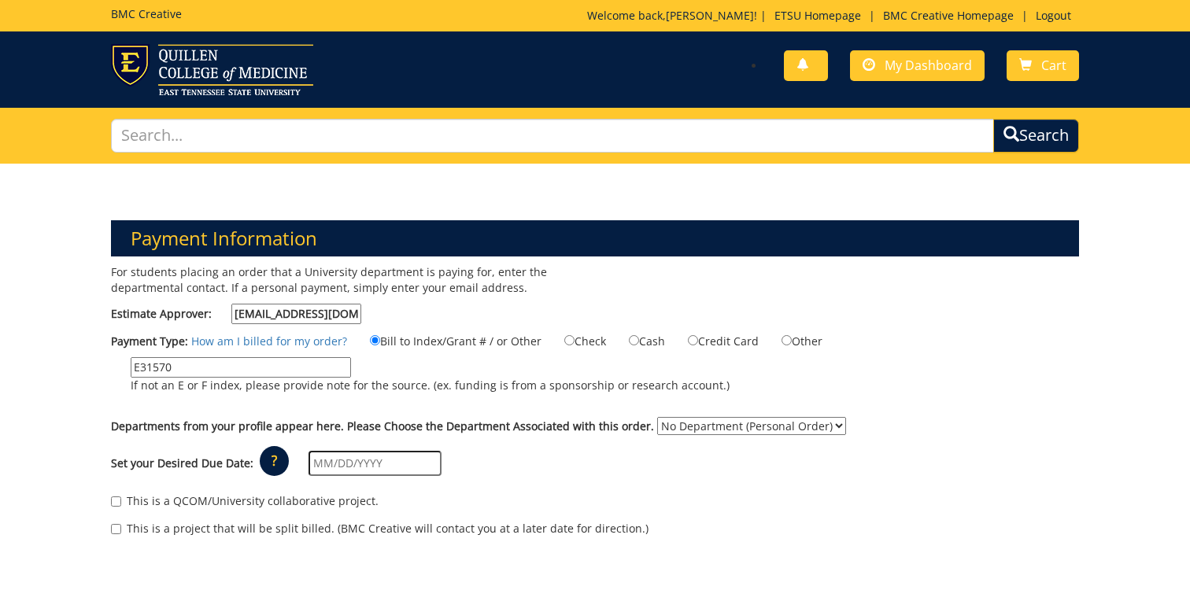
select select "206"
click at [657, 417] on select "No Department (Personal Order) Student" at bounding box center [751, 426] width 189 height 18
click at [729, 448] on div "Set your Desired Due Date: ? × How long will my project take to finish? : Pleas…" at bounding box center [594, 463] width 991 height 43
click at [397, 454] on input "text" at bounding box center [374, 463] width 133 height 25
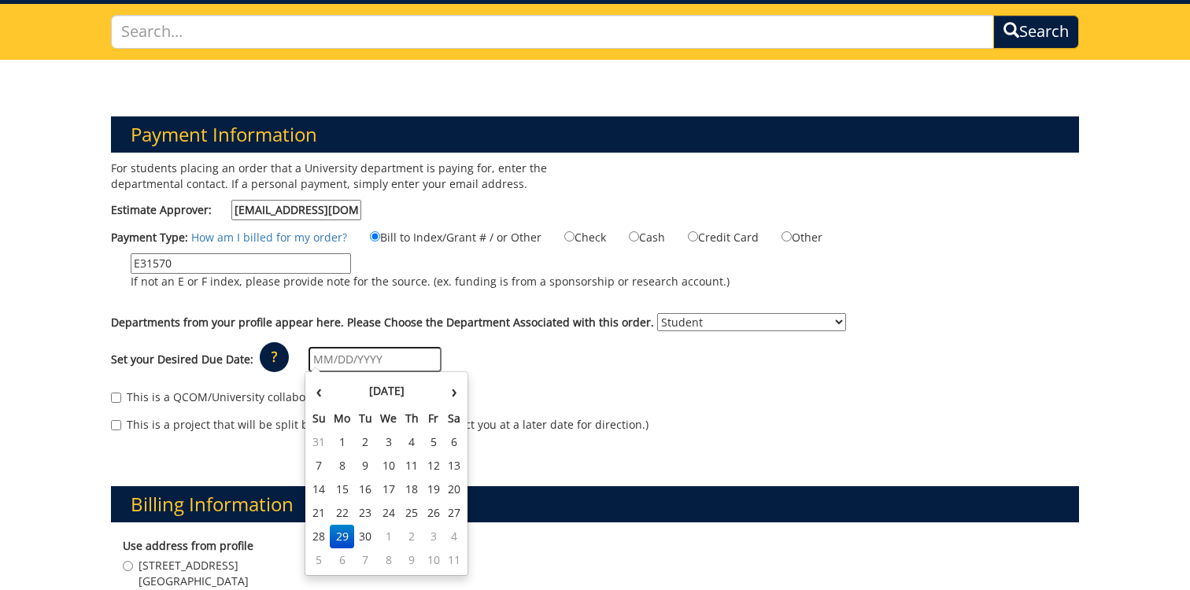
scroll to position [113, 0]
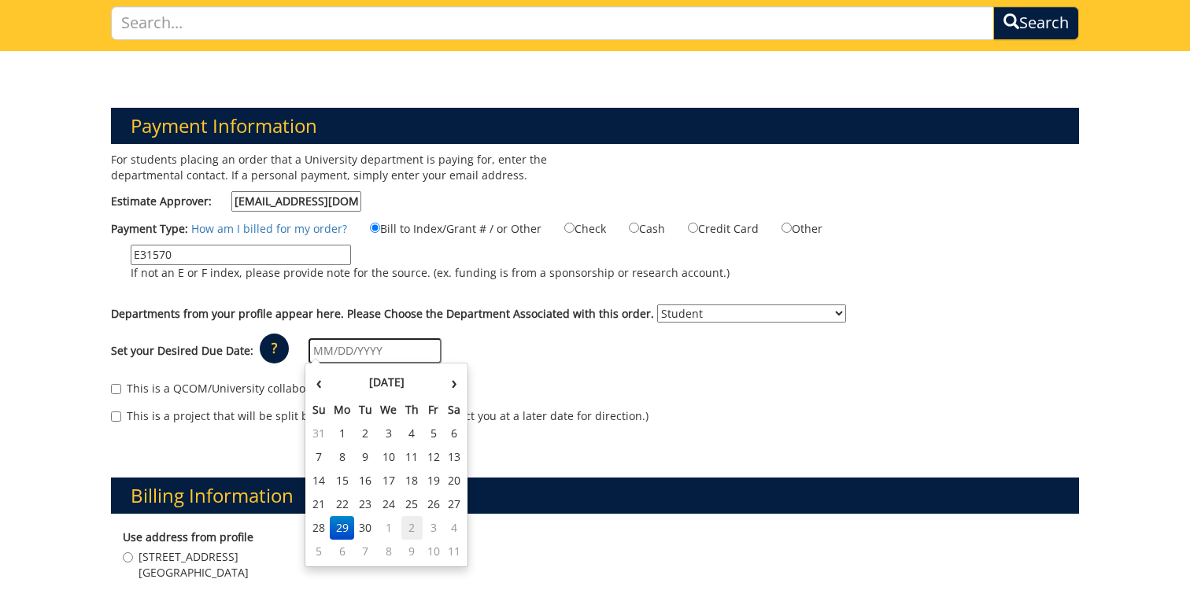
click at [411, 526] on td "2" at bounding box center [412, 528] width 22 height 24
type input "[DATE]"
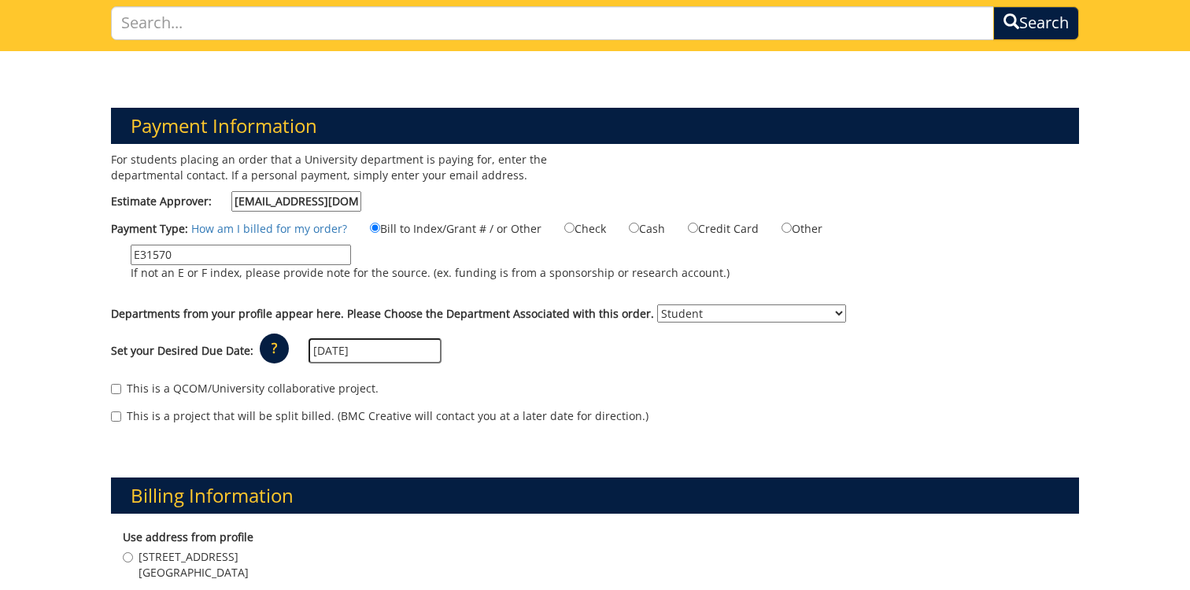
click at [210, 386] on label "This is a QCOM/University collaborative project." at bounding box center [245, 389] width 268 height 16
click at [121, 386] on input "This is a QCOM/University collaborative project." at bounding box center [116, 389] width 10 height 10
click at [210, 386] on label "This is a QCOM/University collaborative project." at bounding box center [245, 389] width 268 height 16
click at [121, 386] on input "This is a QCOM/University collaborative project." at bounding box center [116, 389] width 10 height 10
click at [138, 385] on label "This is a QCOM/University collaborative project." at bounding box center [245, 389] width 268 height 16
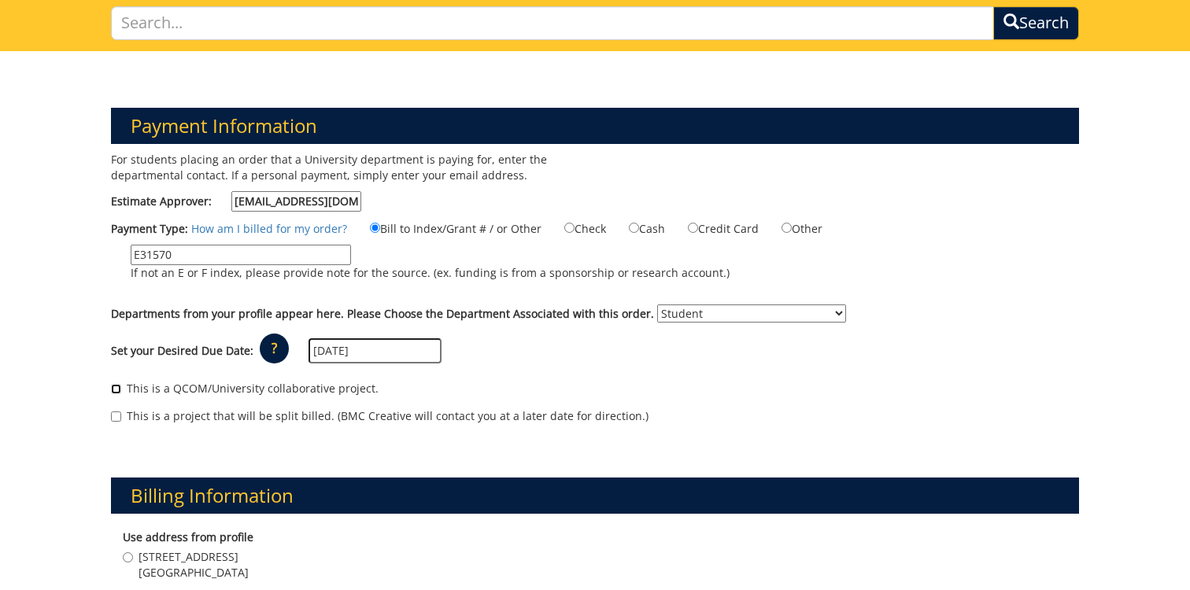
click at [121, 385] on input "This is a QCOM/University collaborative project." at bounding box center [116, 389] width 10 height 10
click at [120, 392] on input "This is a QCOM/University collaborative project." at bounding box center [116, 389] width 10 height 10
checkbox input "false"
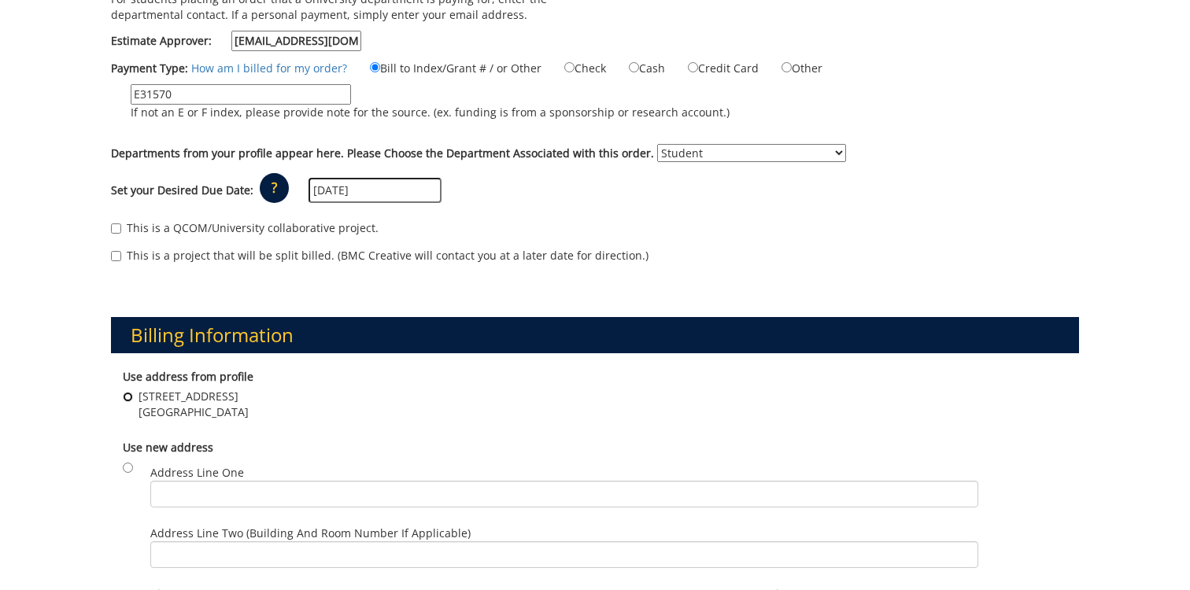
click at [131, 393] on input "1202 Fredericksburg Drive Johnson City , TN 37604" at bounding box center [128, 397] width 10 height 10
radio input "true"
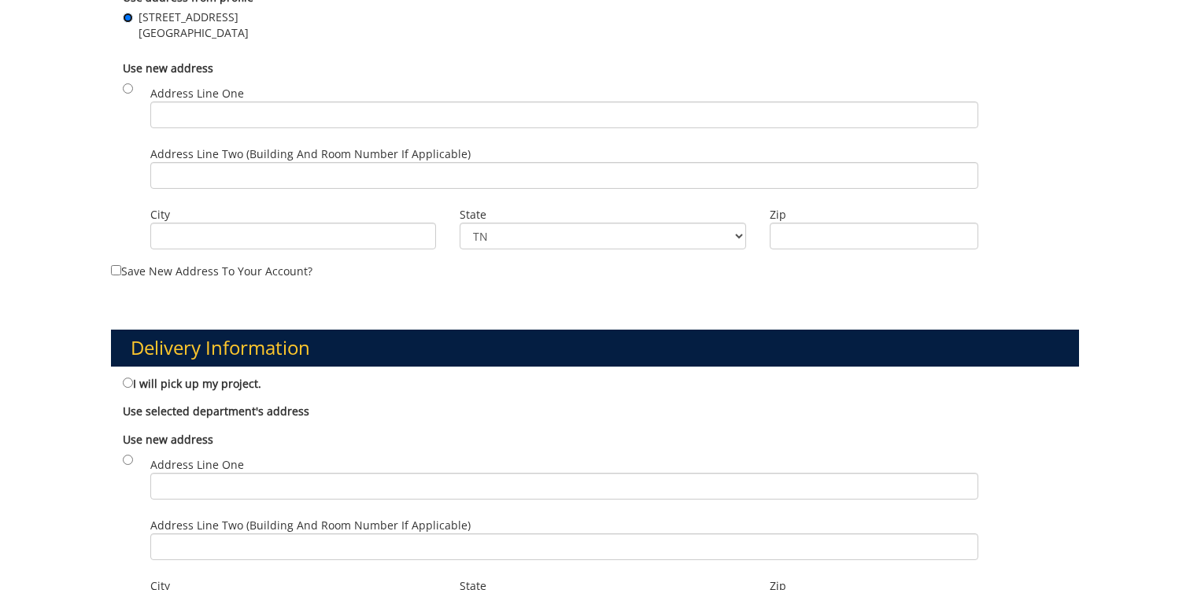
scroll to position [669, 0]
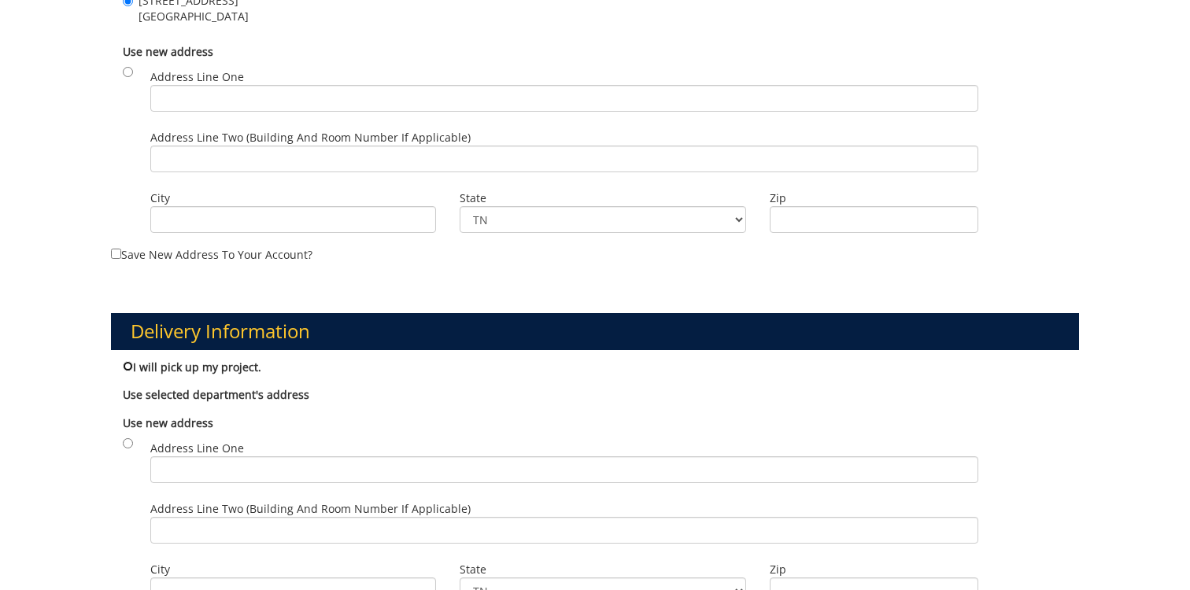
click at [130, 369] on input "I will pick up my project." at bounding box center [128, 366] width 10 height 10
radio input "true"
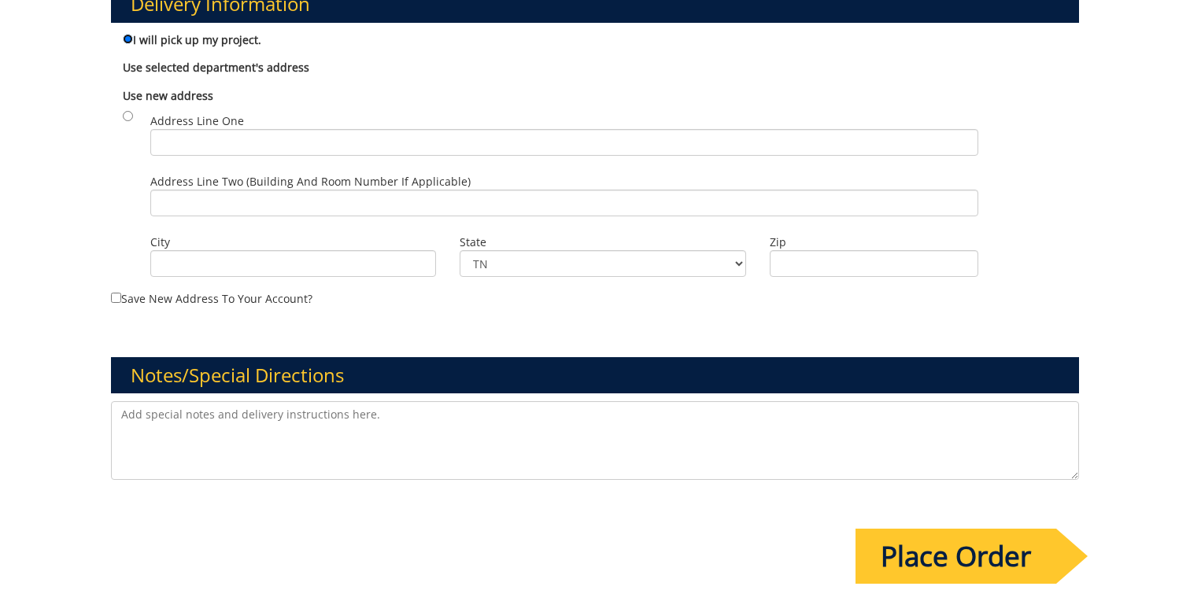
scroll to position [1012, 0]
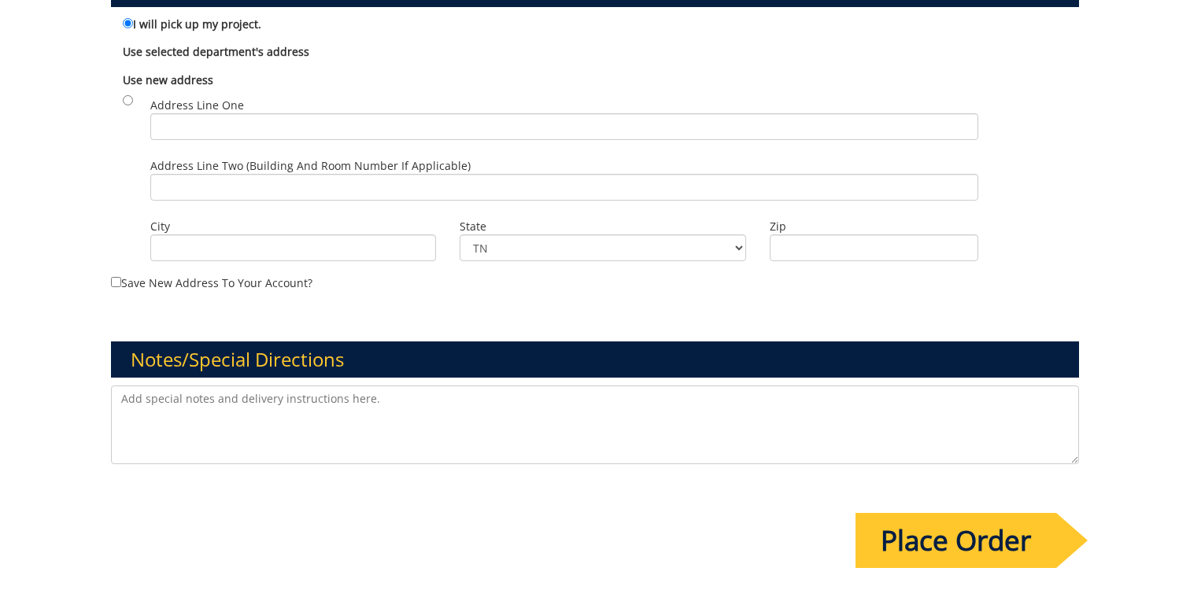
click at [895, 532] on input "Place Order" at bounding box center [955, 540] width 201 height 55
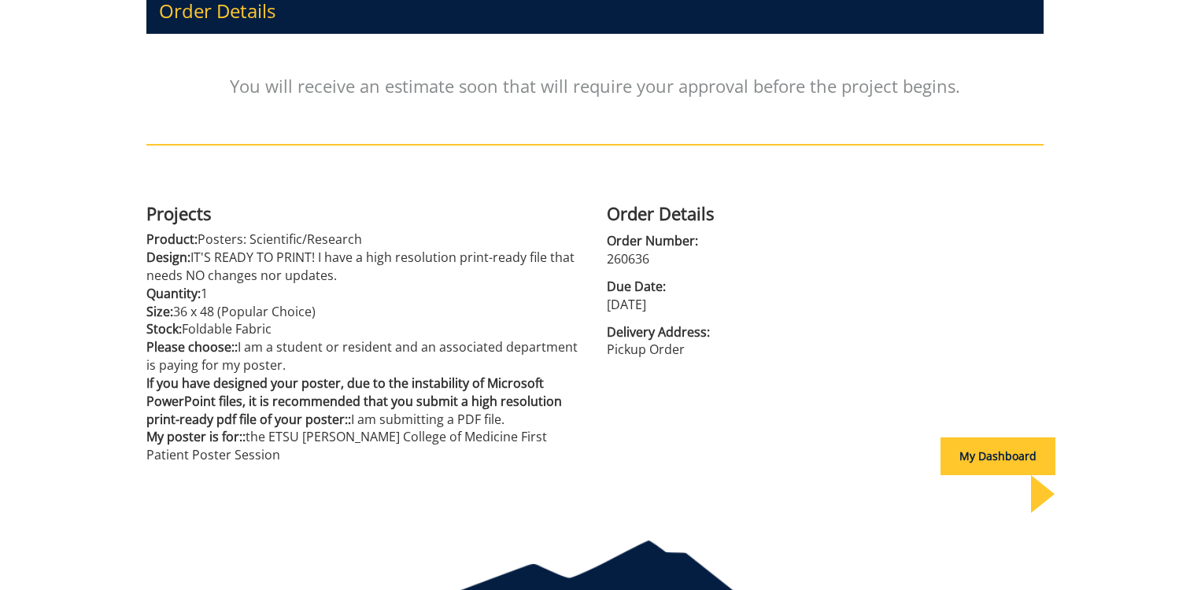
scroll to position [265, 0]
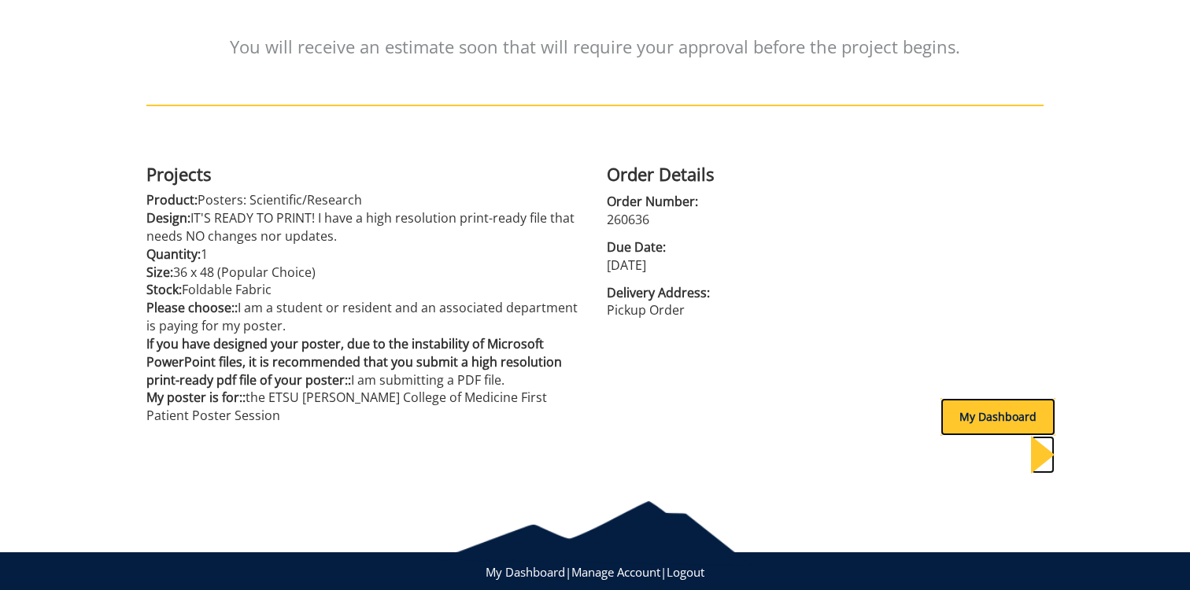
click at [976, 402] on div "My Dashboard" at bounding box center [997, 417] width 115 height 38
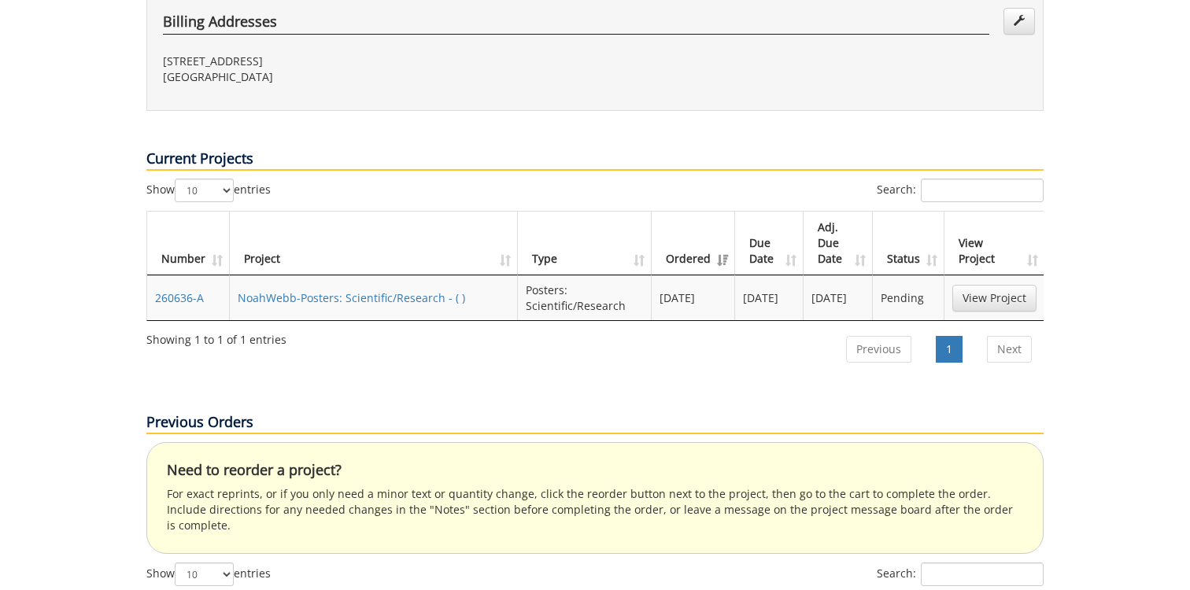
scroll to position [448, 0]
